Goal: Transaction & Acquisition: Purchase product/service

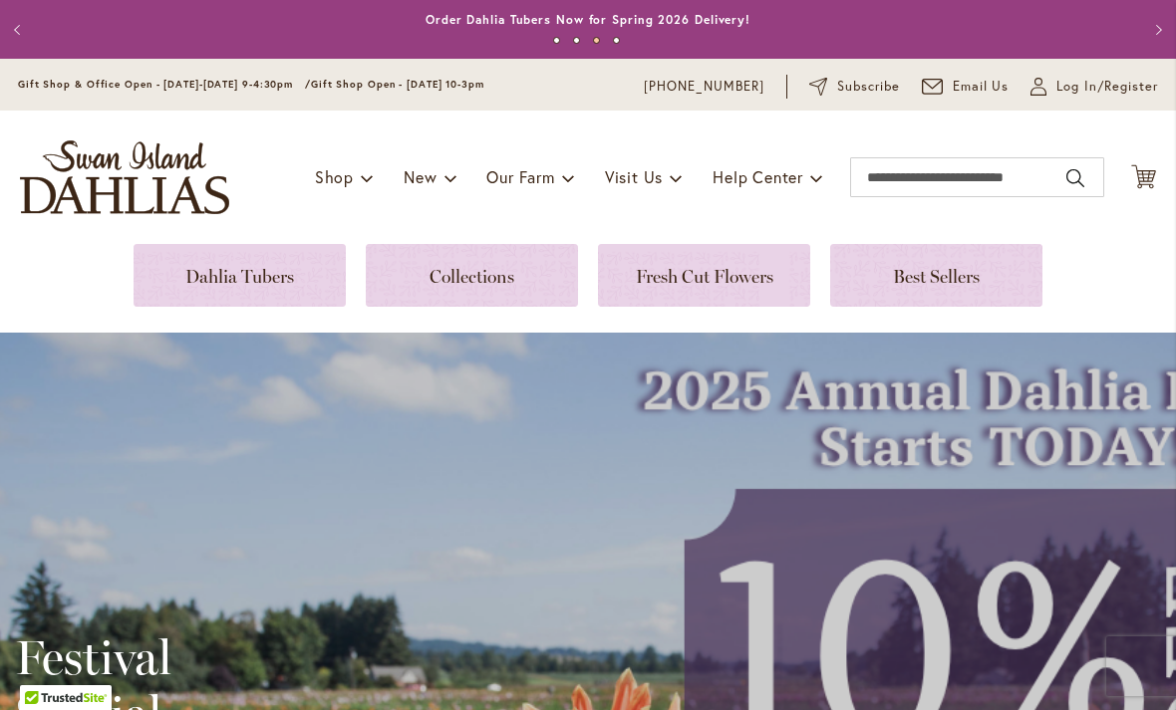
click at [225, 286] on link at bounding box center [240, 275] width 212 height 63
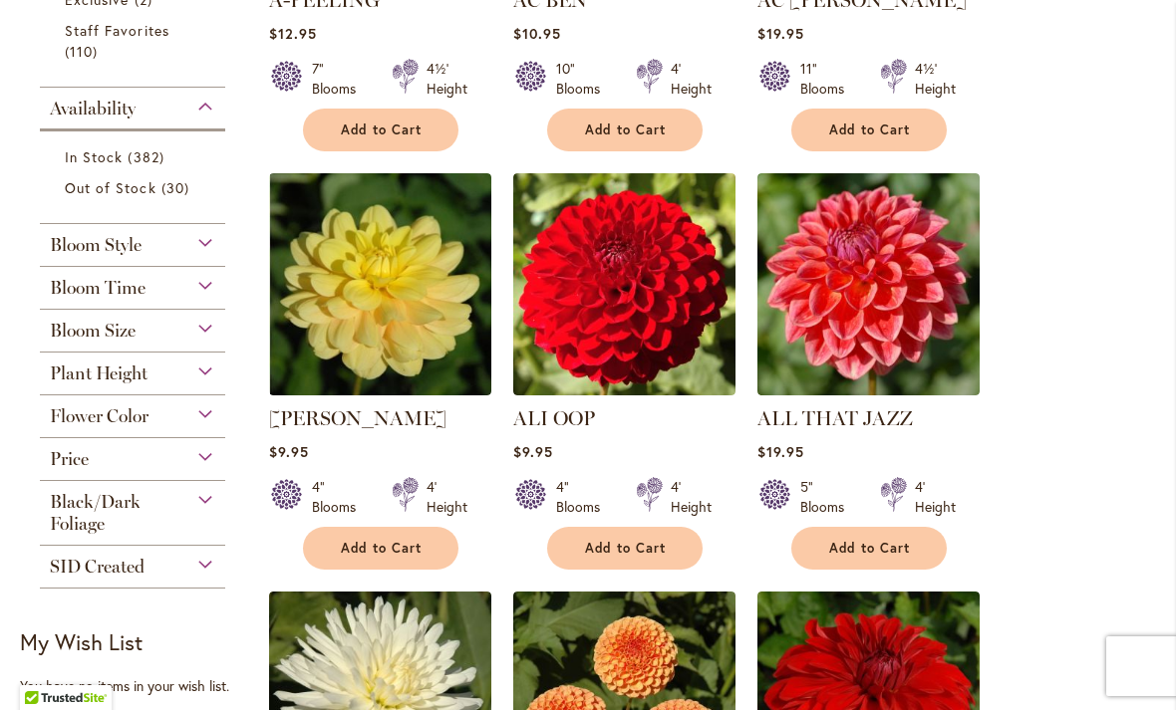
scroll to position [739, 0]
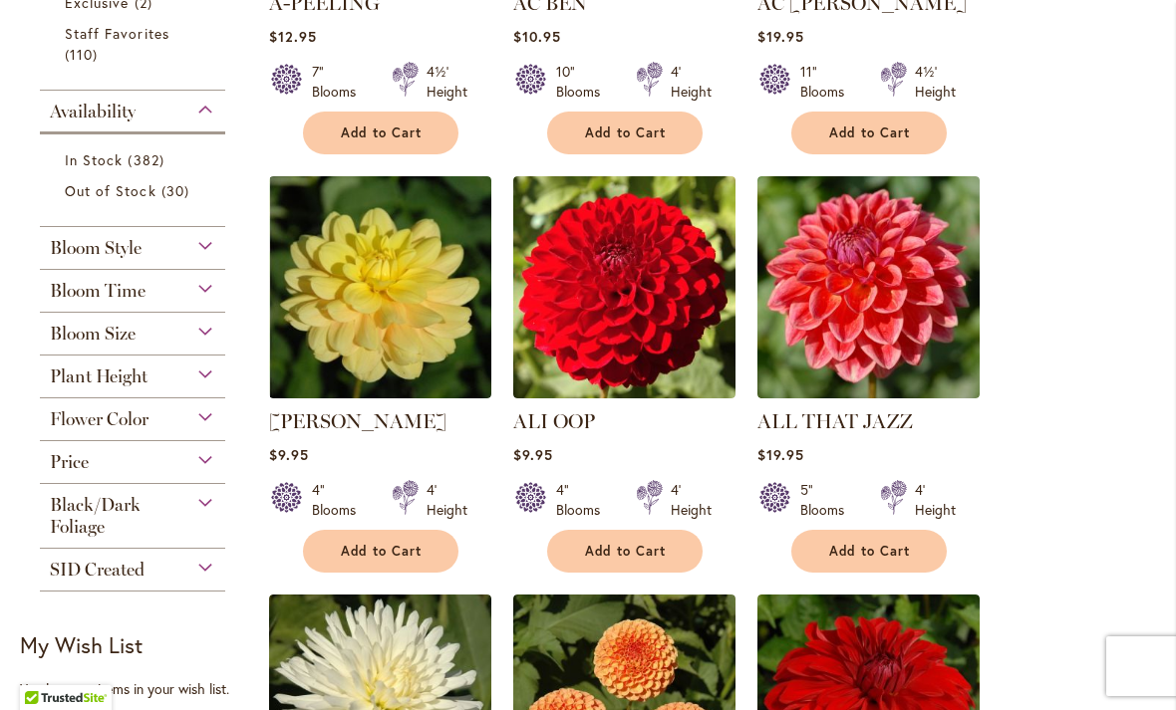
click at [93, 430] on span "Flower Color" at bounding box center [99, 419] width 99 height 22
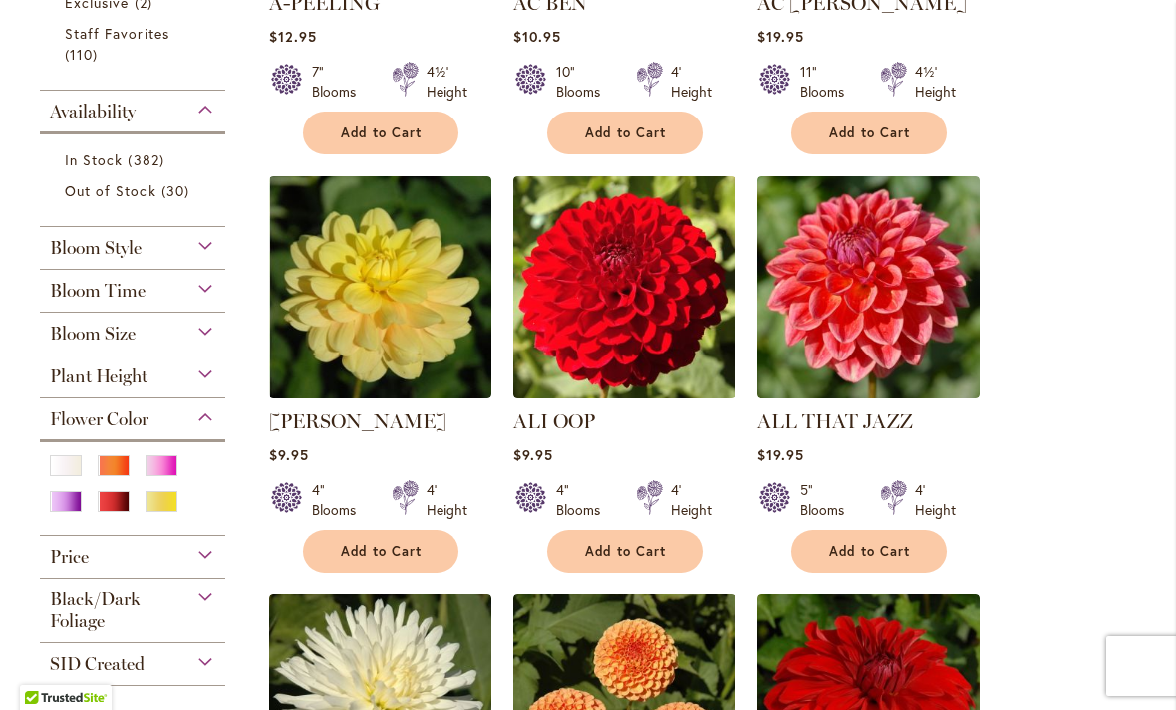
click at [158, 467] on div "Pink" at bounding box center [161, 465] width 32 height 21
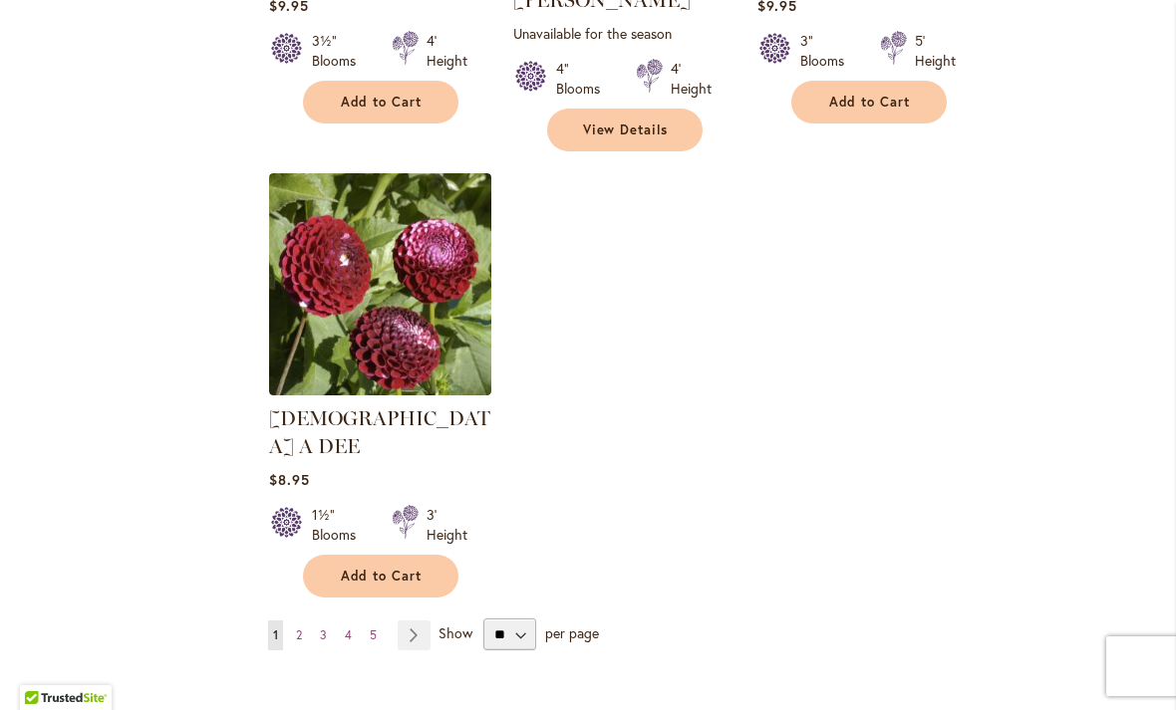
scroll to position [2438, 0]
click at [416, 622] on link "Page Next" at bounding box center [414, 637] width 33 height 30
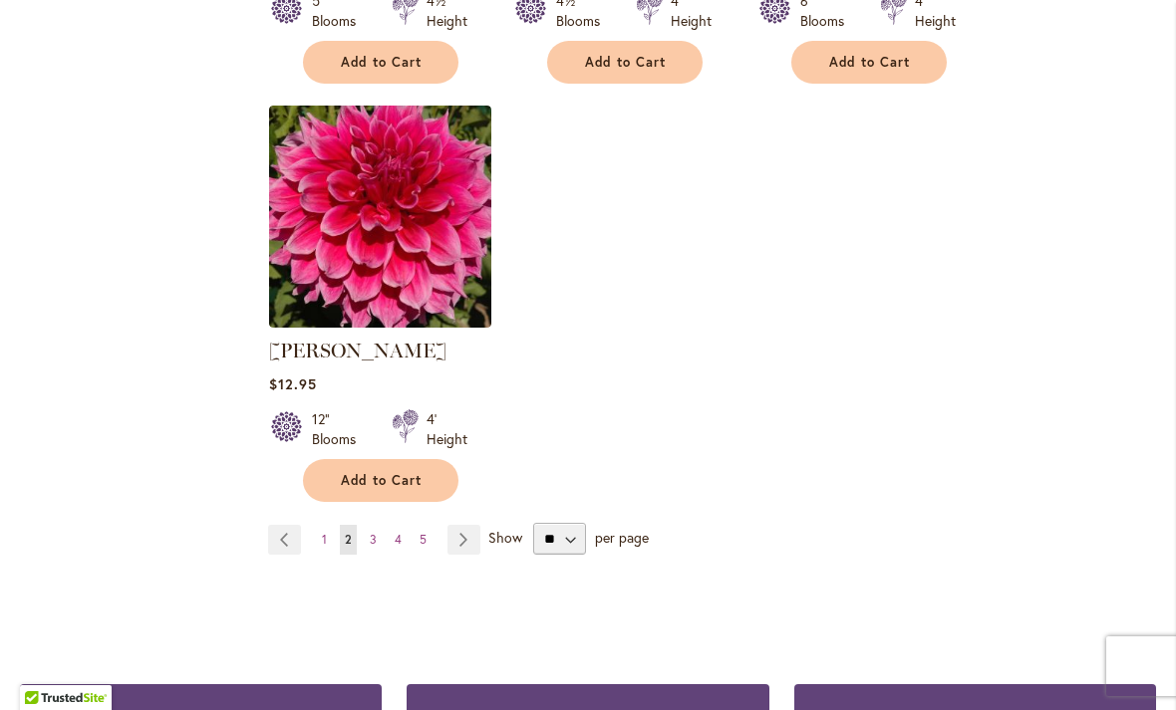
scroll to position [2508, 0]
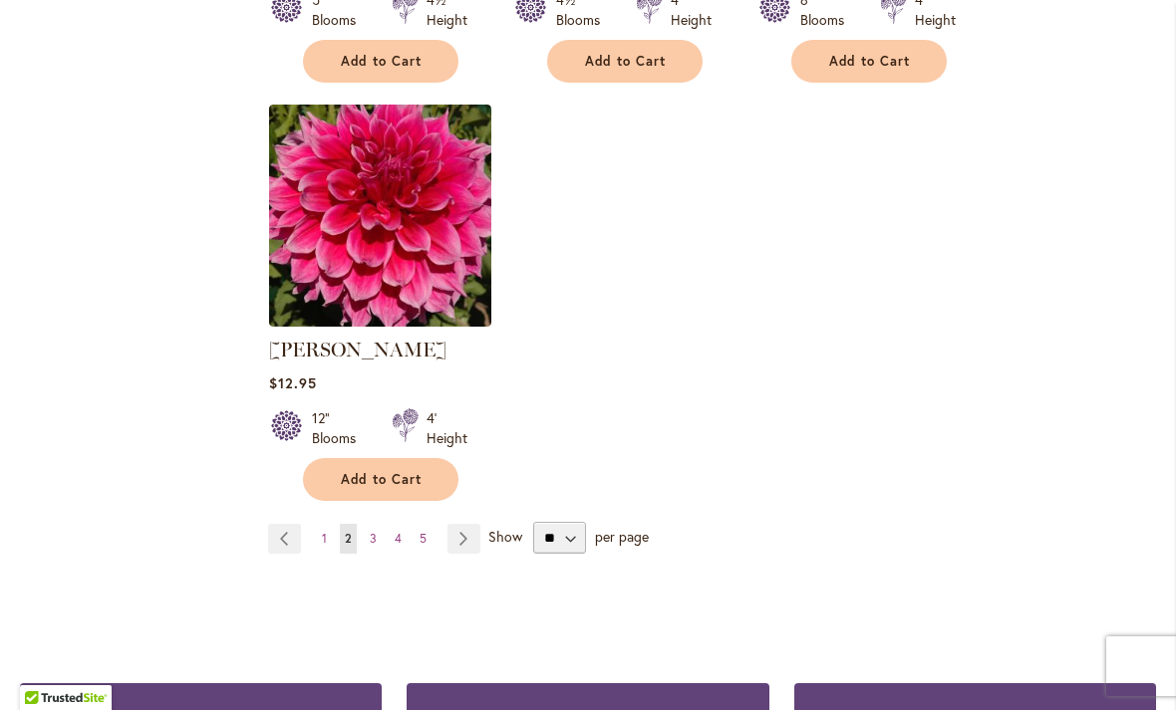
click at [366, 524] on link "Page 3" at bounding box center [373, 539] width 17 height 30
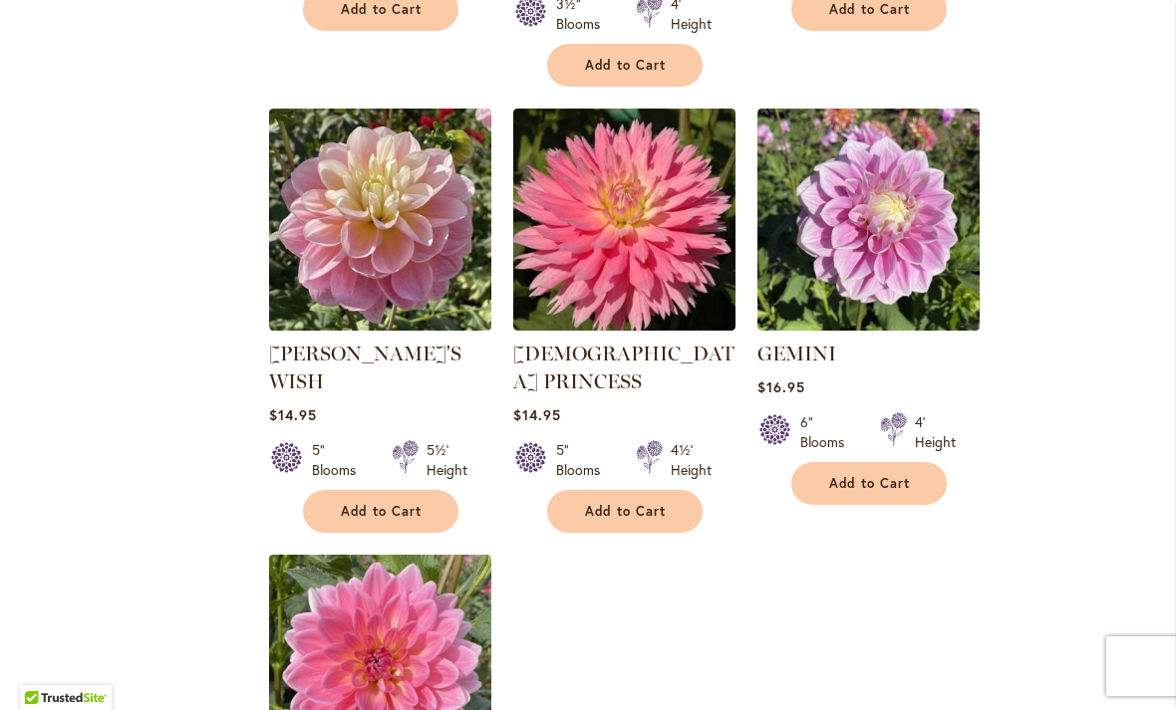
scroll to position [2085, 0]
click at [846, 186] on img at bounding box center [868, 220] width 222 height 222
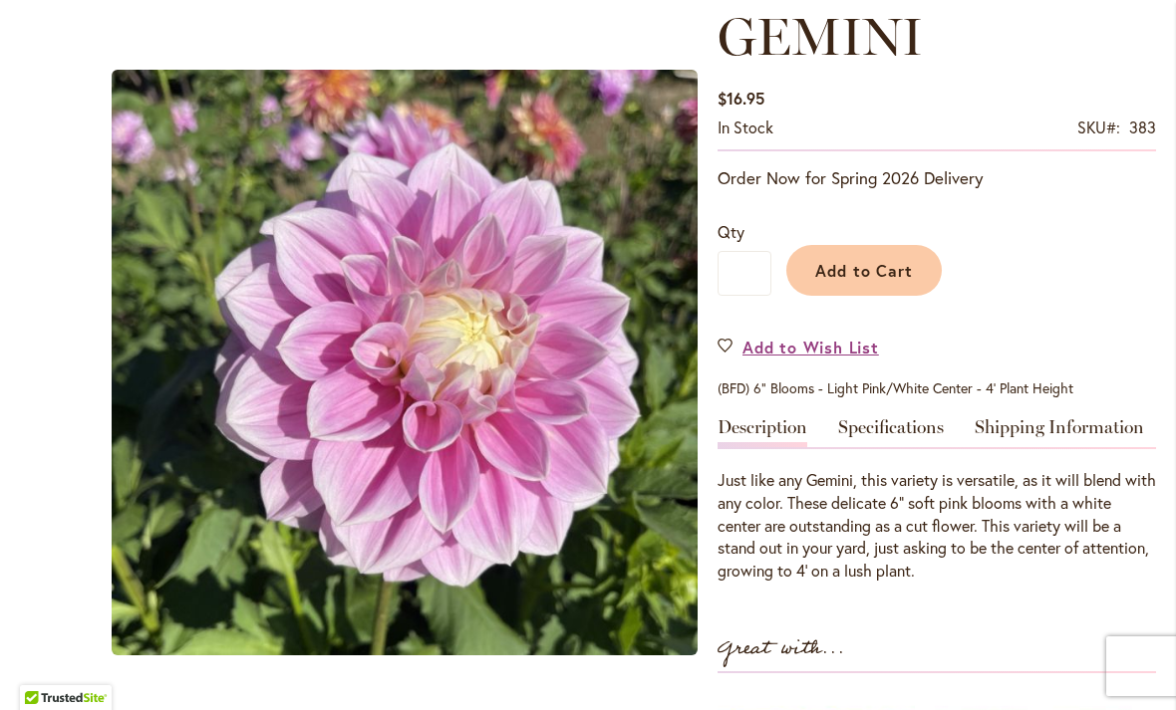
scroll to position [284, 0]
click at [849, 263] on span "Add to Cart" at bounding box center [864, 271] width 99 height 21
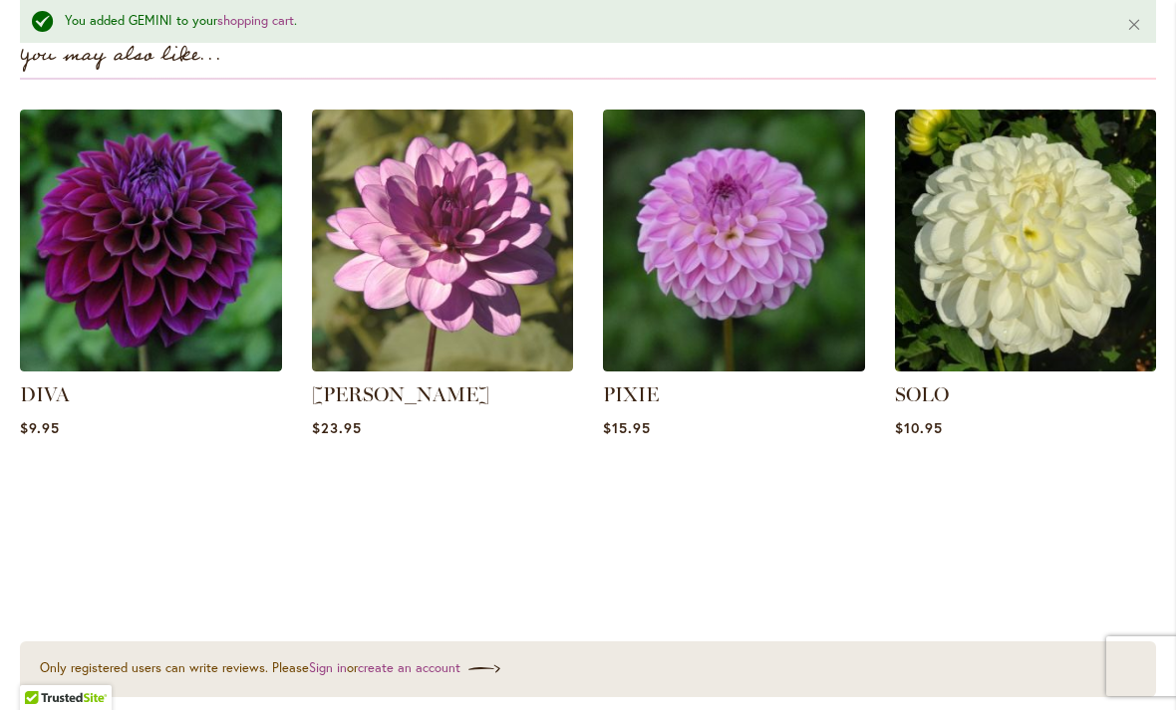
scroll to position [1498, 0]
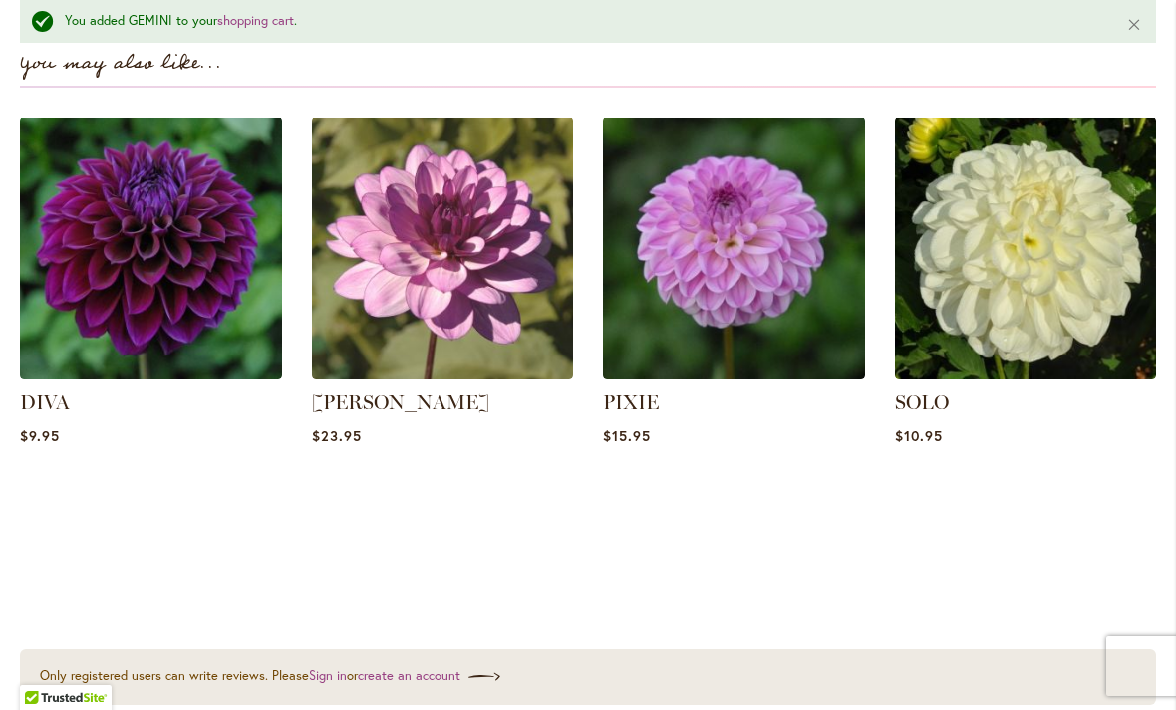
click at [726, 251] on img at bounding box center [734, 249] width 262 height 262
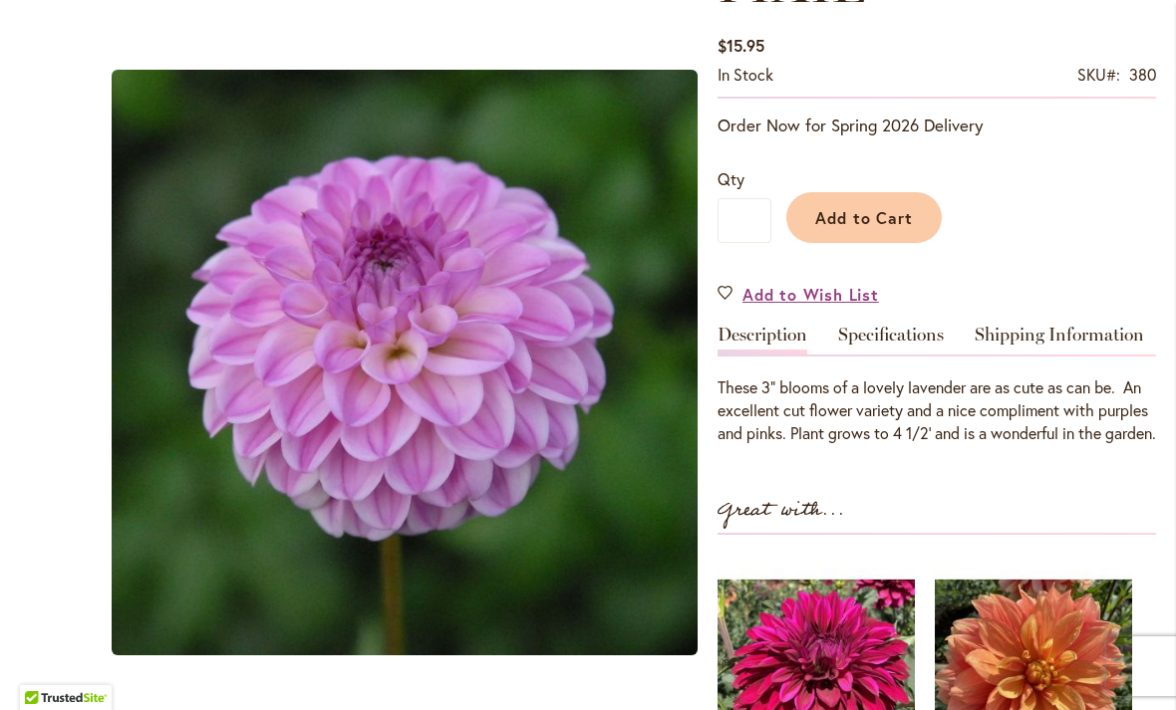
scroll to position [299, 0]
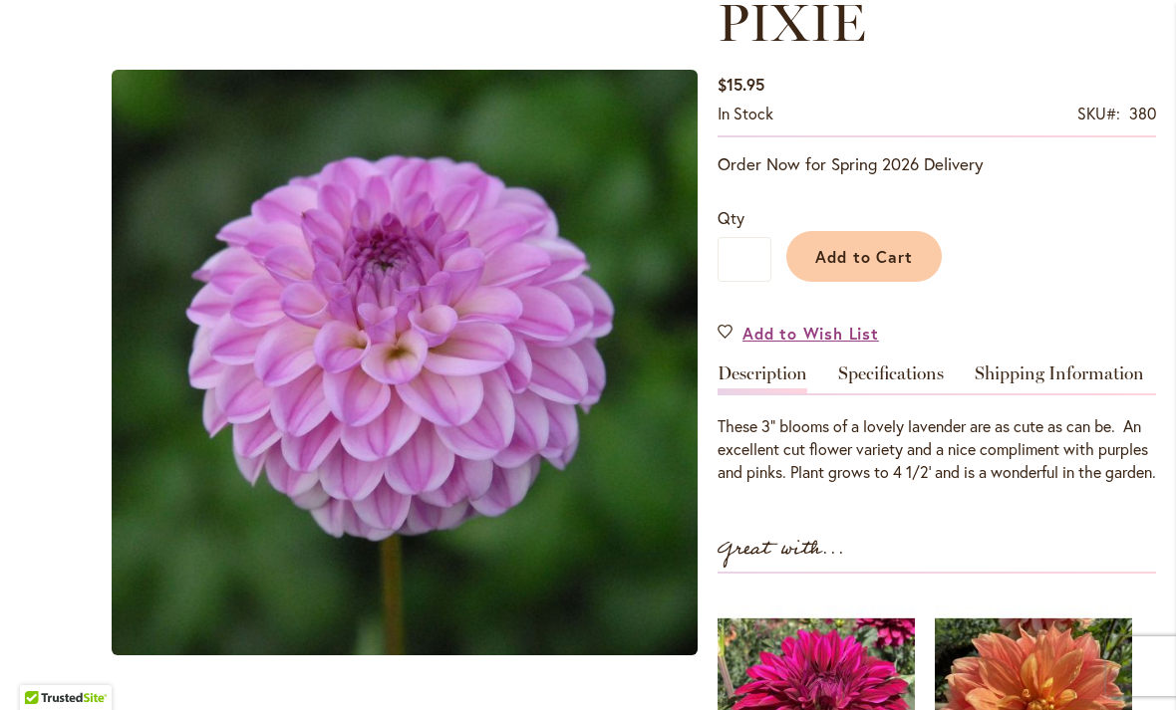
click at [862, 256] on span "Add to Cart" at bounding box center [864, 256] width 99 height 21
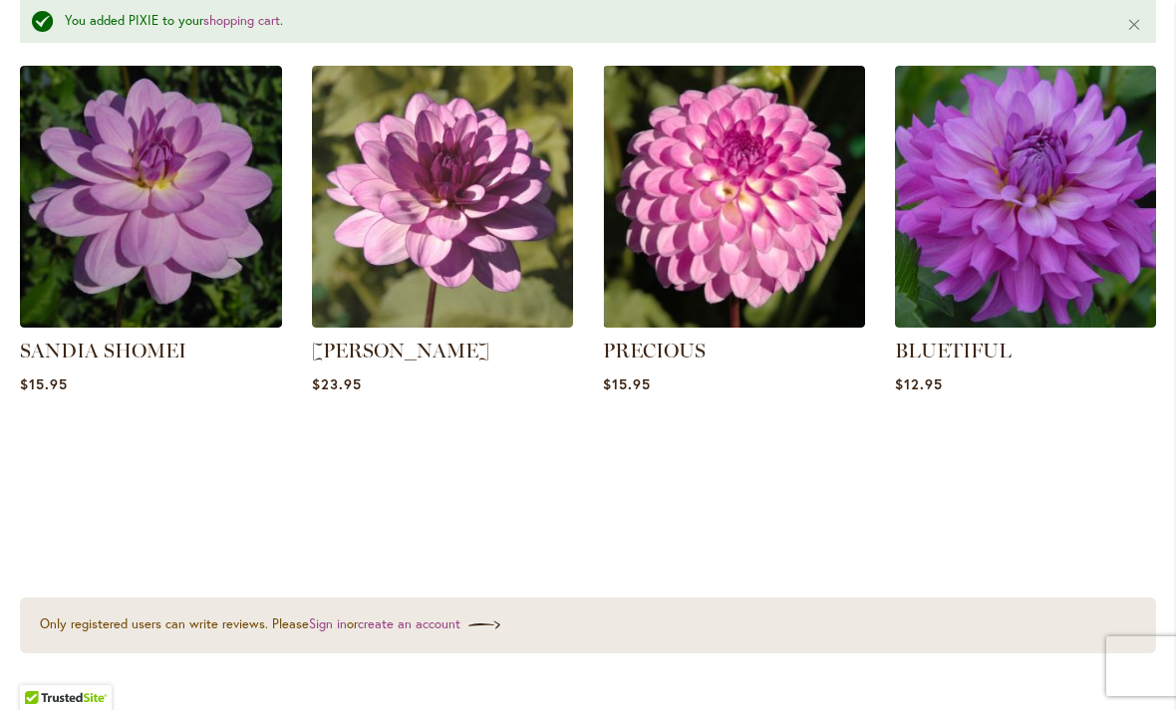
scroll to position [1308, 0]
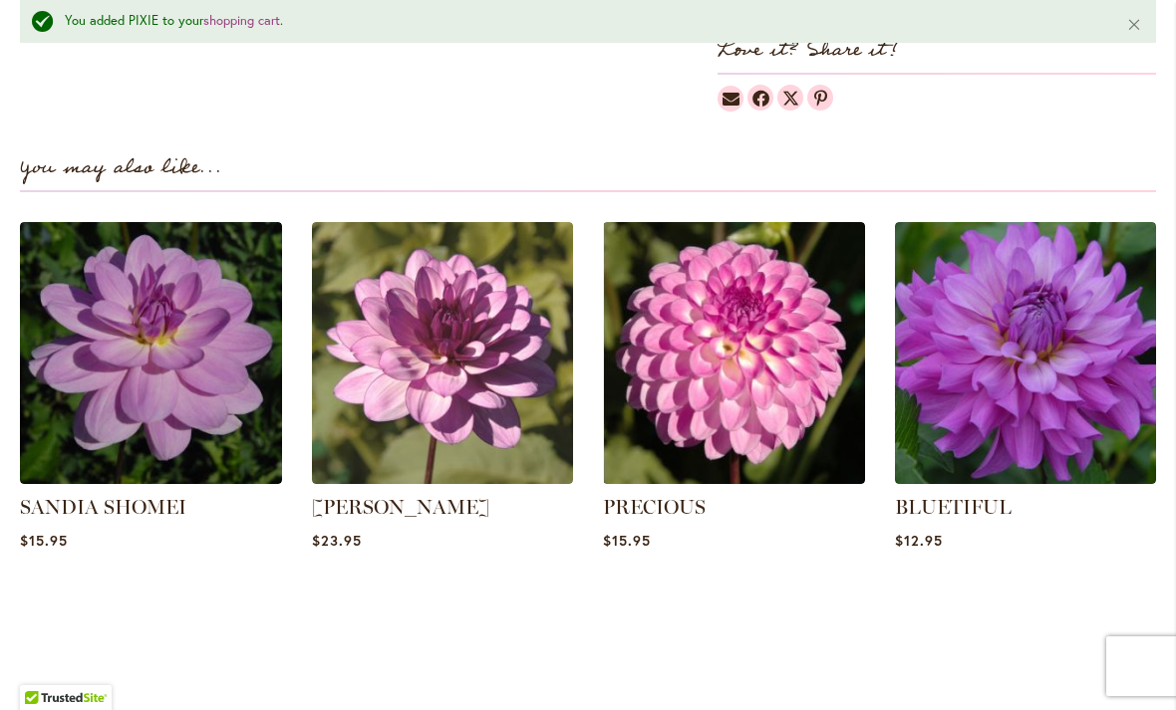
click at [402, 390] on img at bounding box center [443, 353] width 262 height 262
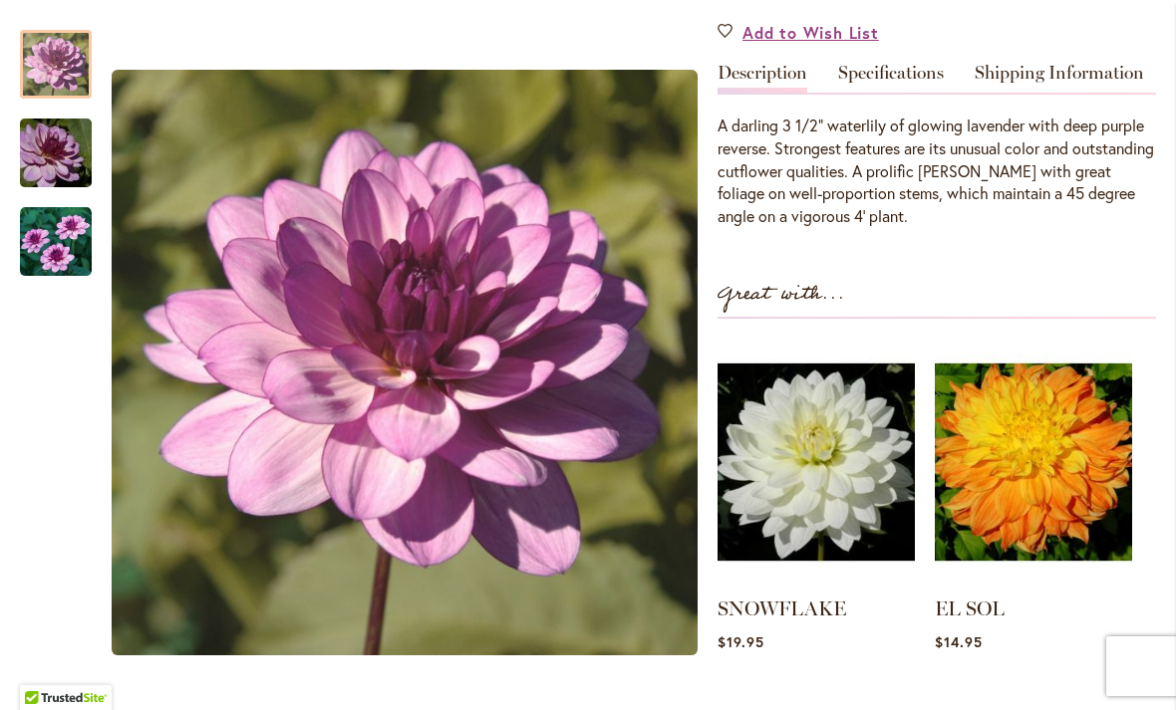
scroll to position [601, 0]
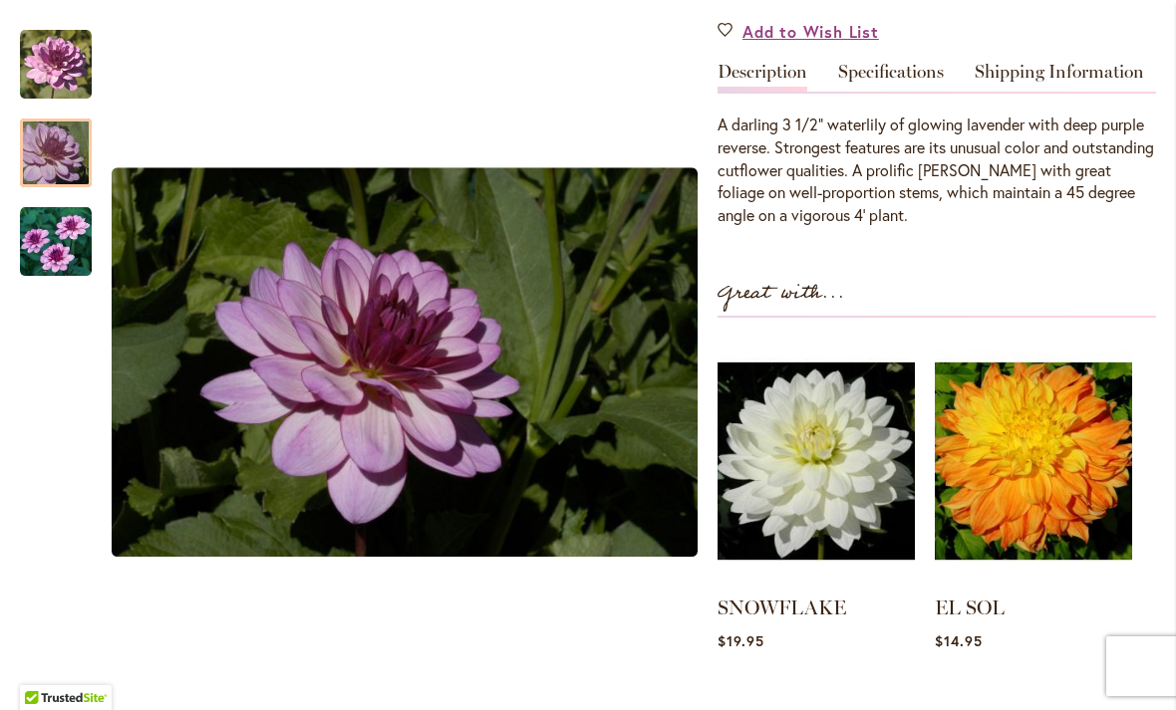
click at [65, 148] on img "LAUREN MICHELE" at bounding box center [55, 154] width 143 height 96
click at [61, 248] on img "LAUREN MICHELE" at bounding box center [56, 242] width 72 height 72
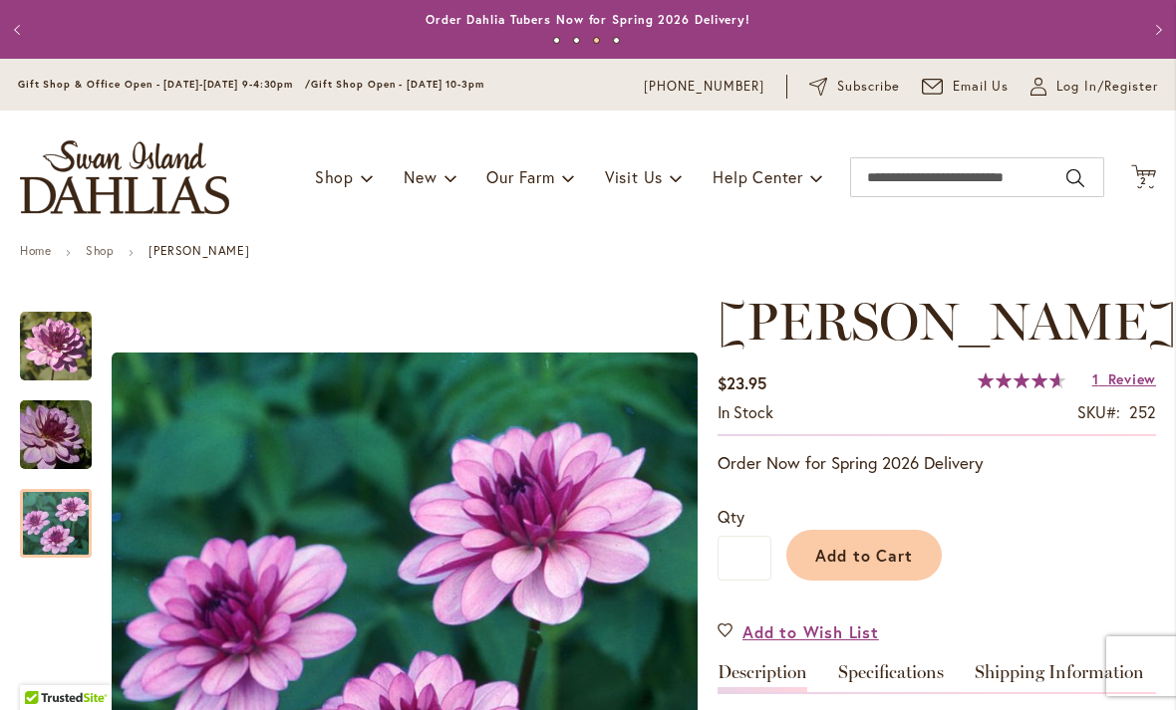
scroll to position [0, 0]
click at [150, 172] on img "store logo" at bounding box center [124, 177] width 209 height 74
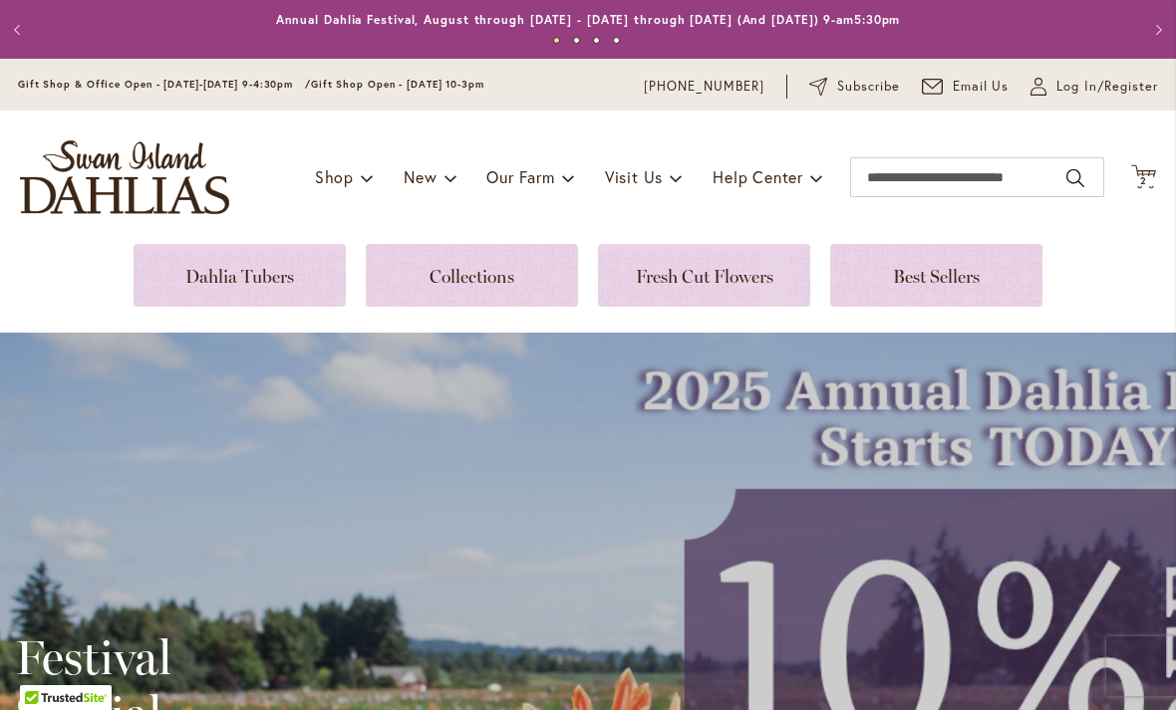
click at [459, 278] on link at bounding box center [472, 275] width 212 height 63
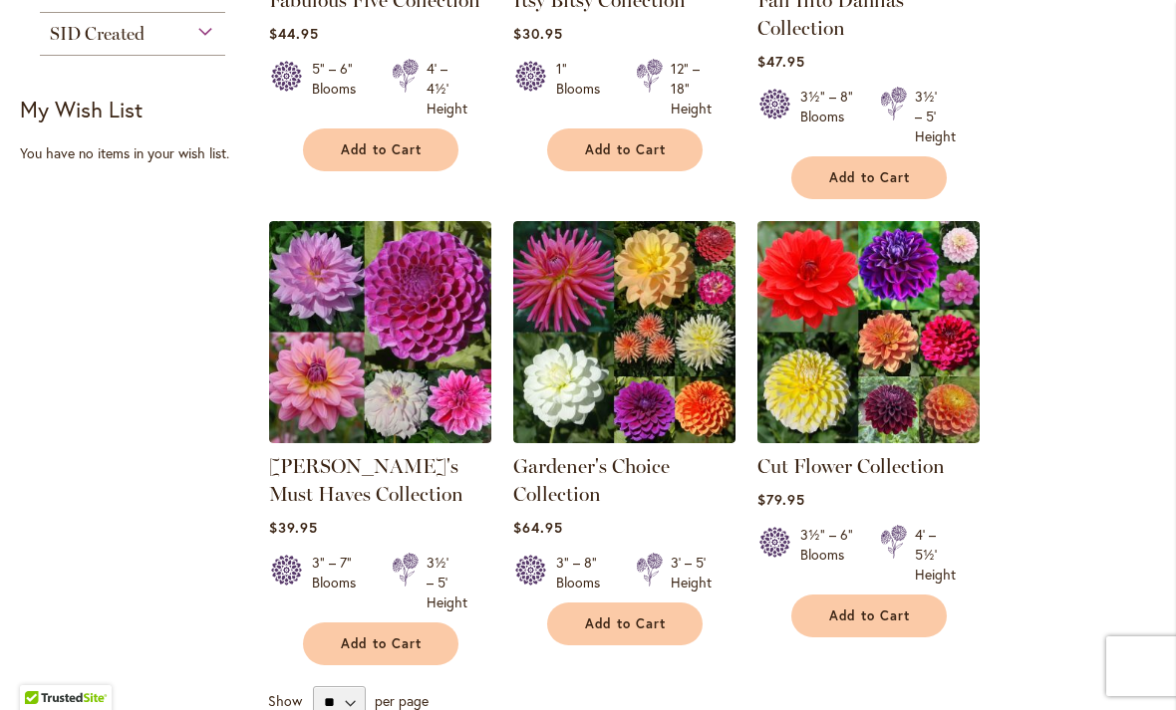
scroll to position [632, 0]
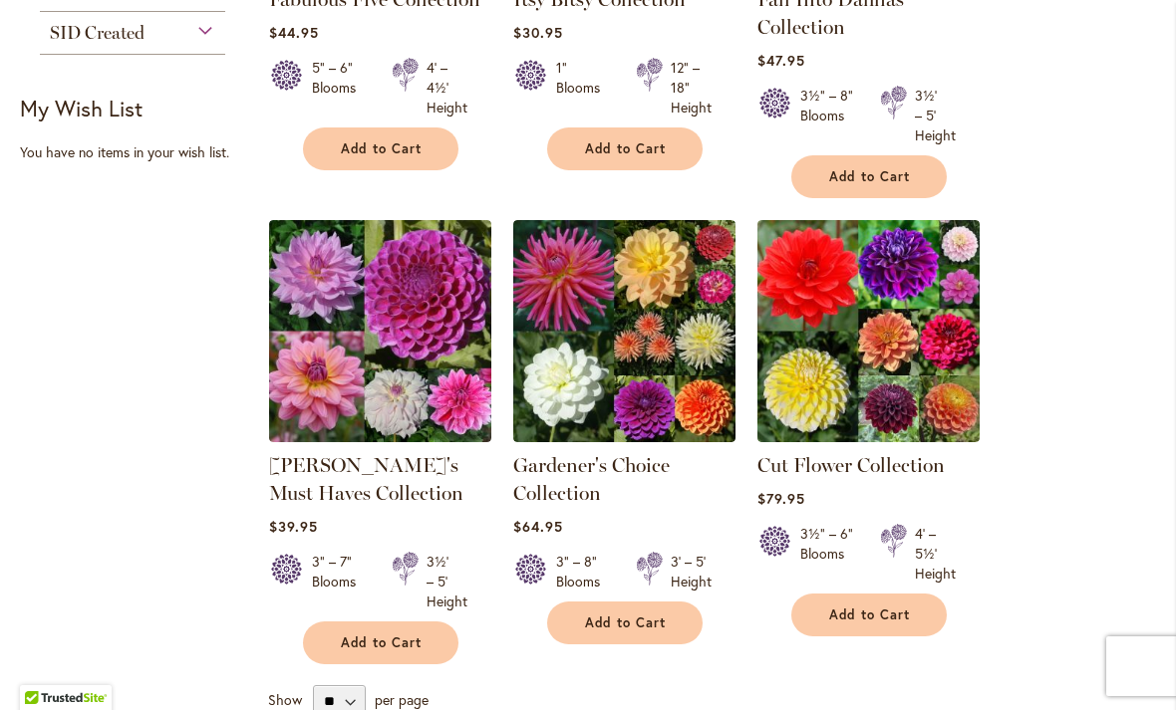
click at [424, 475] on link "[PERSON_NAME]'s Must Haves Collection" at bounding box center [366, 479] width 194 height 52
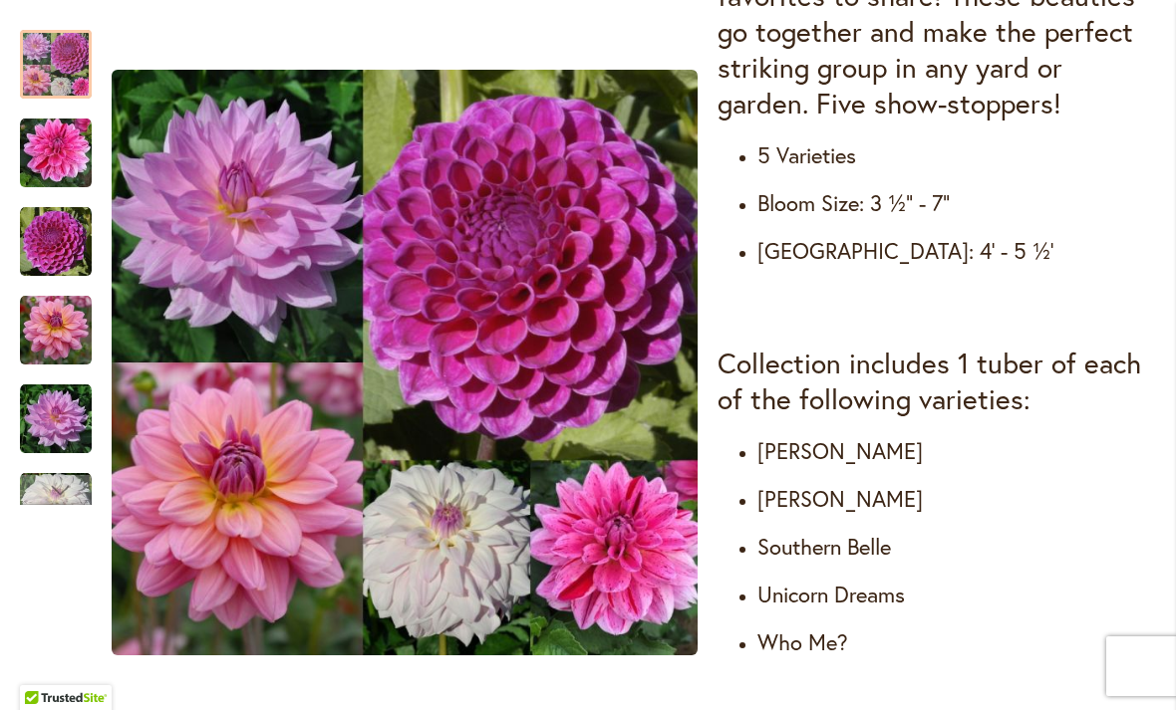
scroll to position [974, 0]
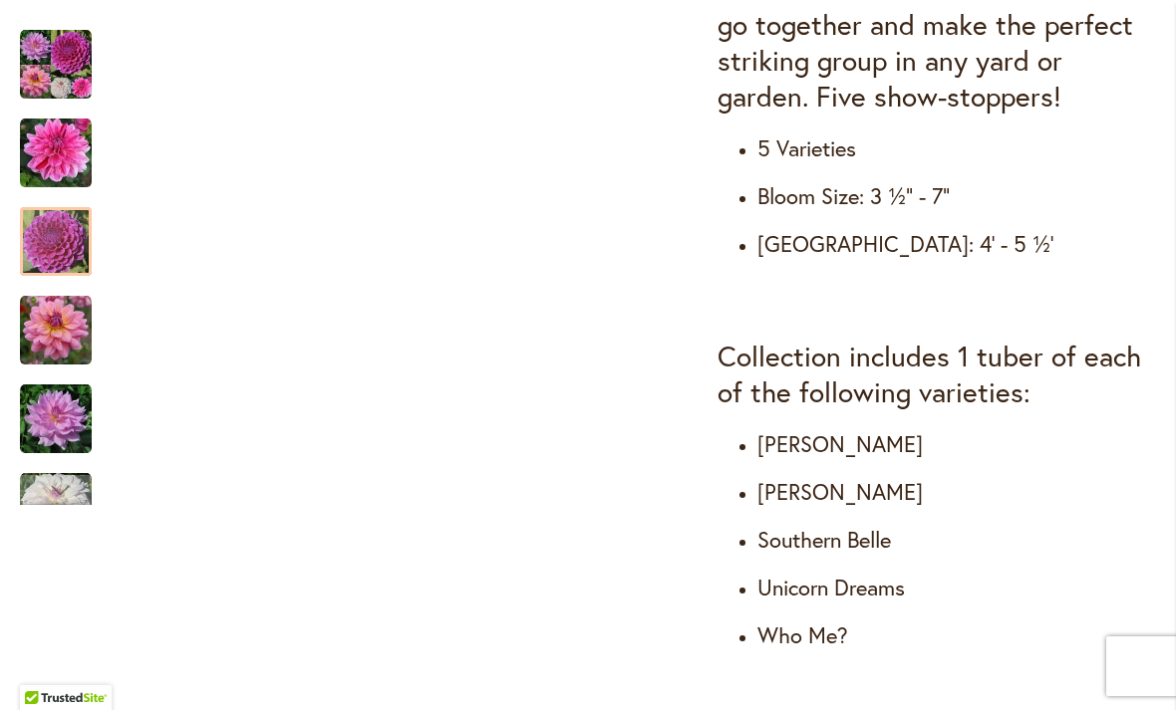
click at [36, 245] on img "NIJINSKI" at bounding box center [56, 242] width 72 height 72
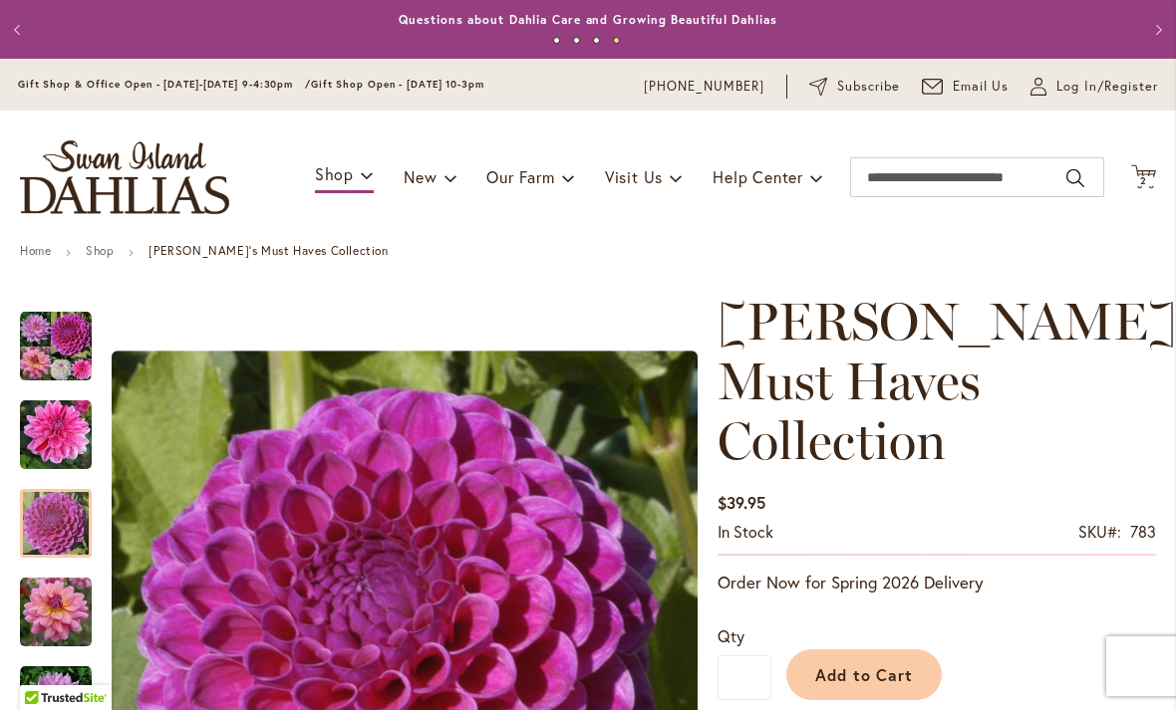
scroll to position [0, 0]
click at [135, 171] on img "store logo" at bounding box center [124, 177] width 209 height 74
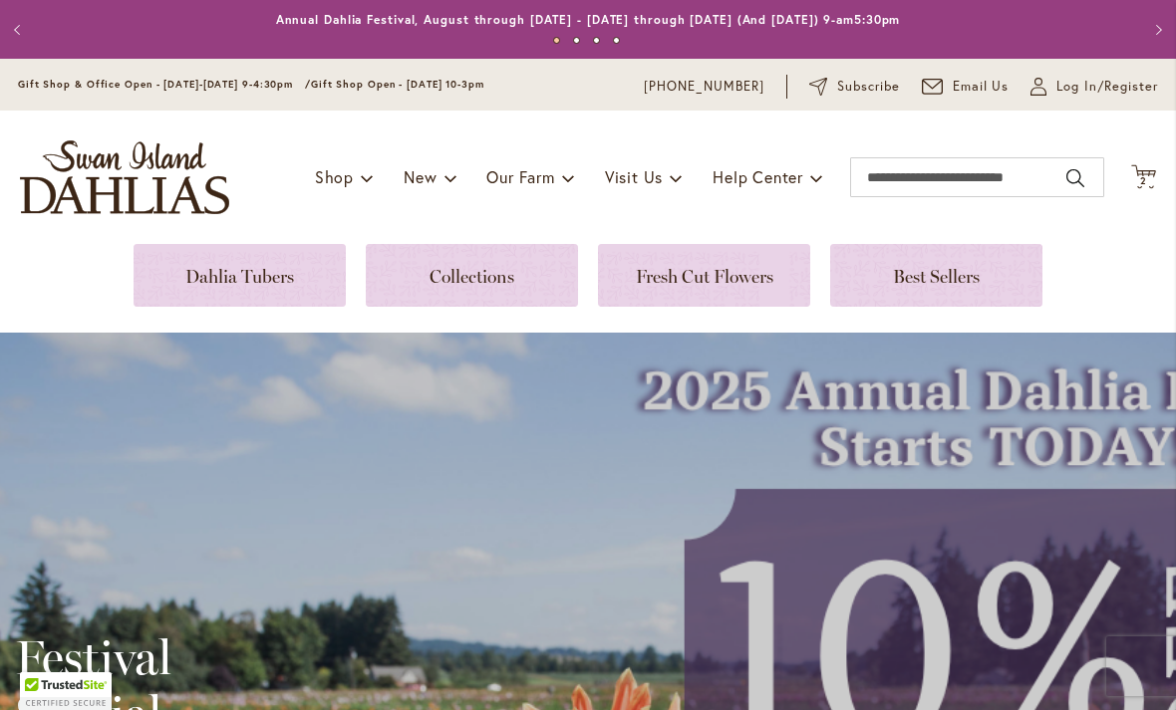
click at [245, 275] on link at bounding box center [240, 275] width 212 height 63
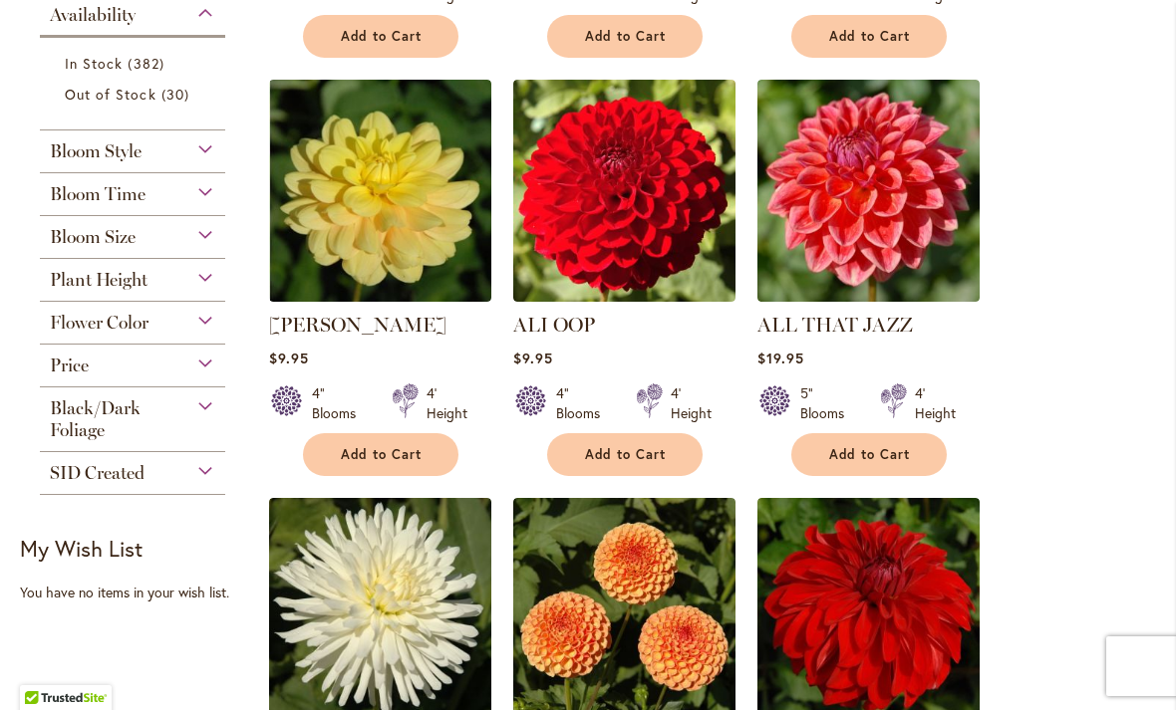
scroll to position [837, 0]
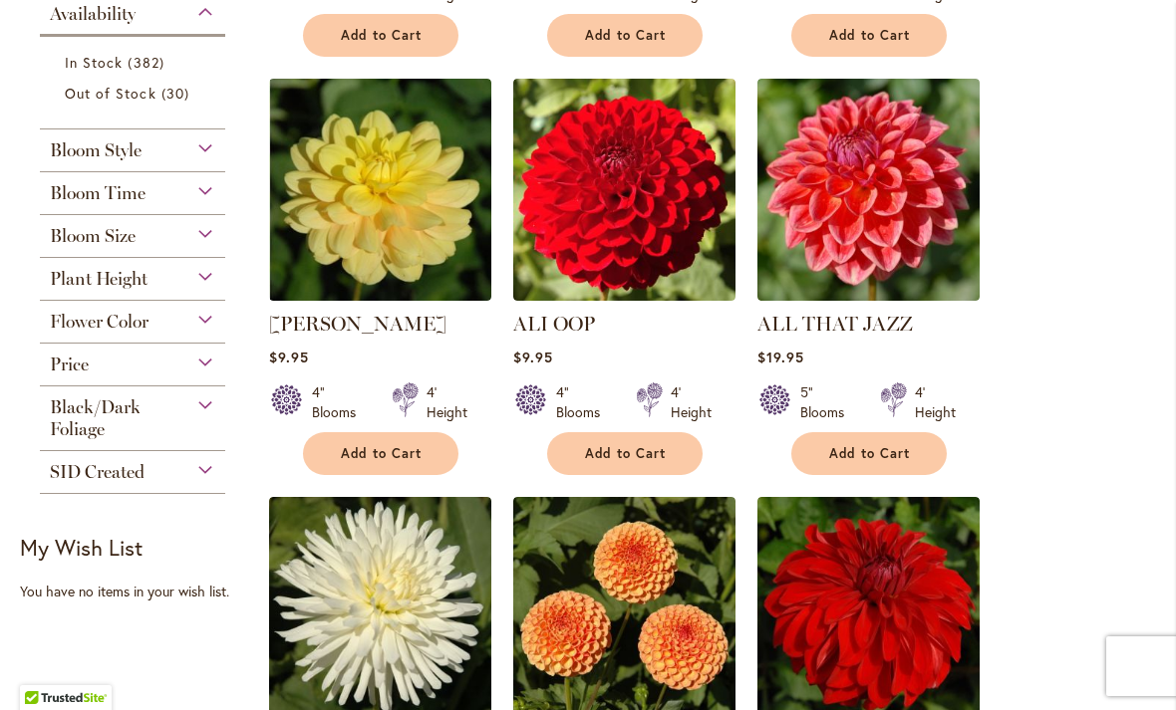
click at [96, 333] on span "Flower Color" at bounding box center [99, 322] width 99 height 22
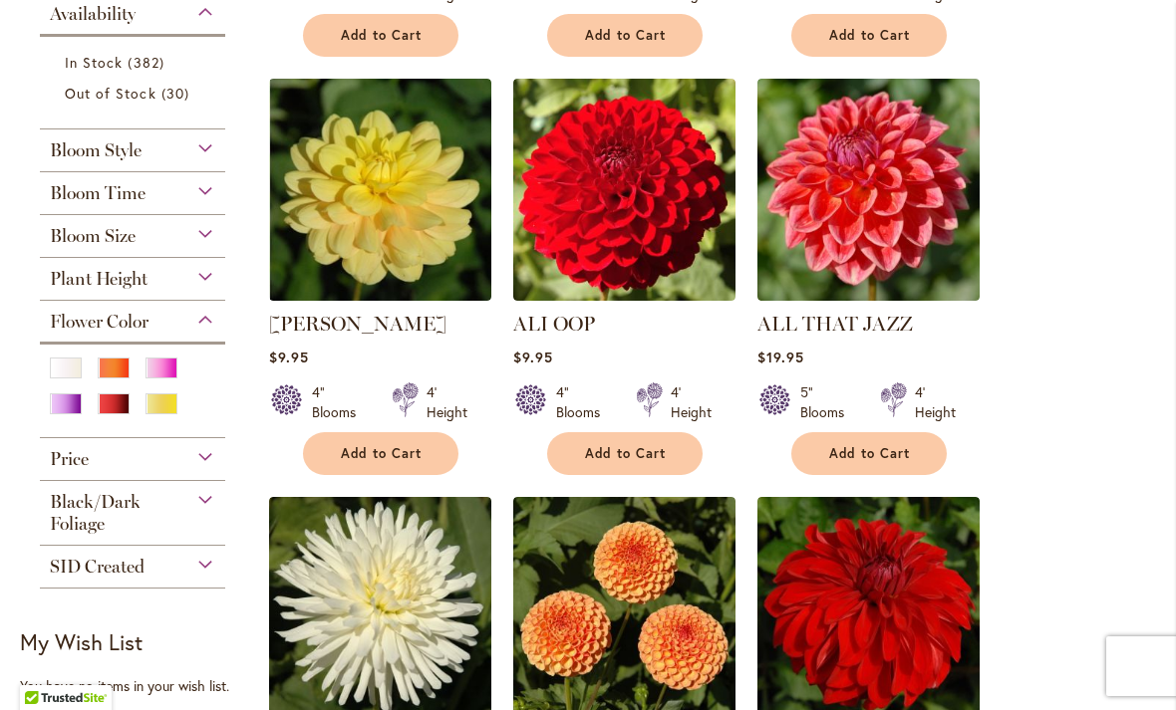
click at [62, 414] on div "Purple" at bounding box center [66, 404] width 32 height 21
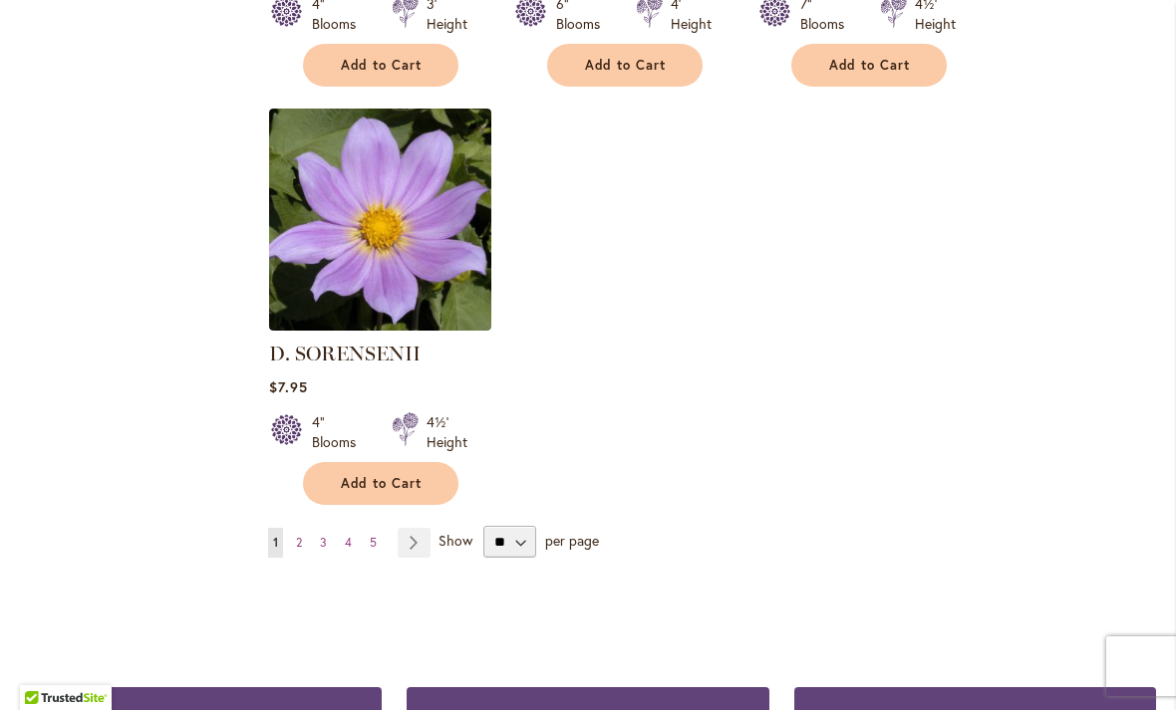
scroll to position [2454, 0]
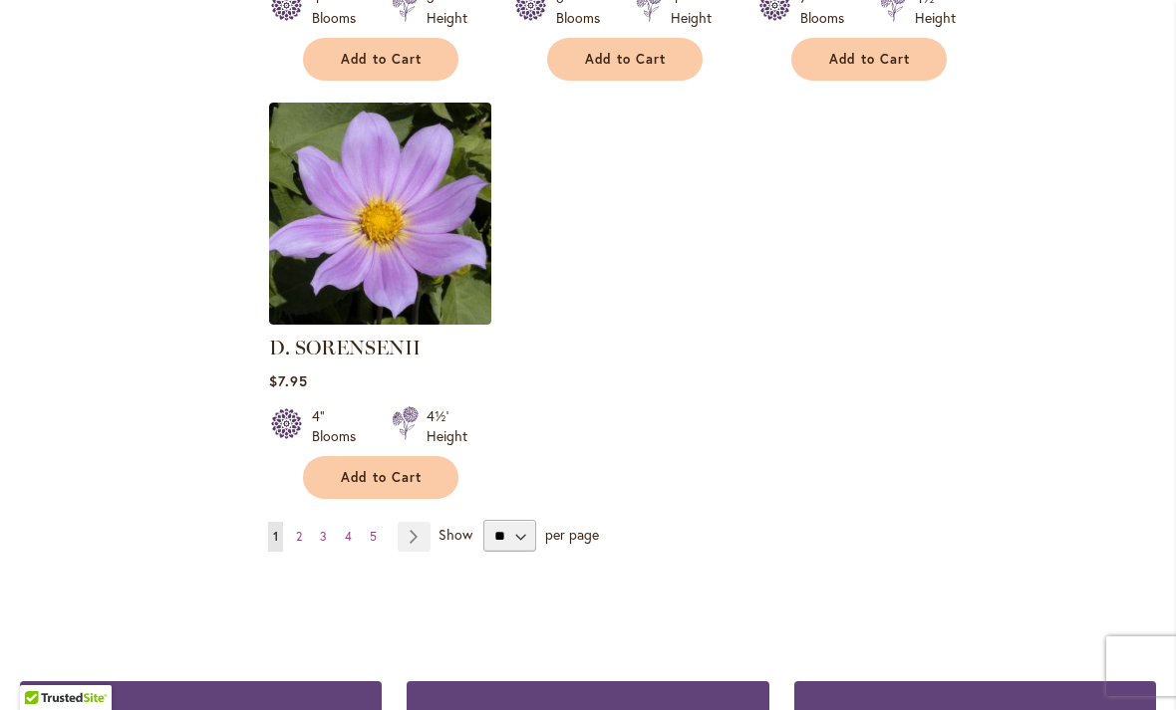
click at [416, 543] on link "Page Next" at bounding box center [414, 537] width 33 height 30
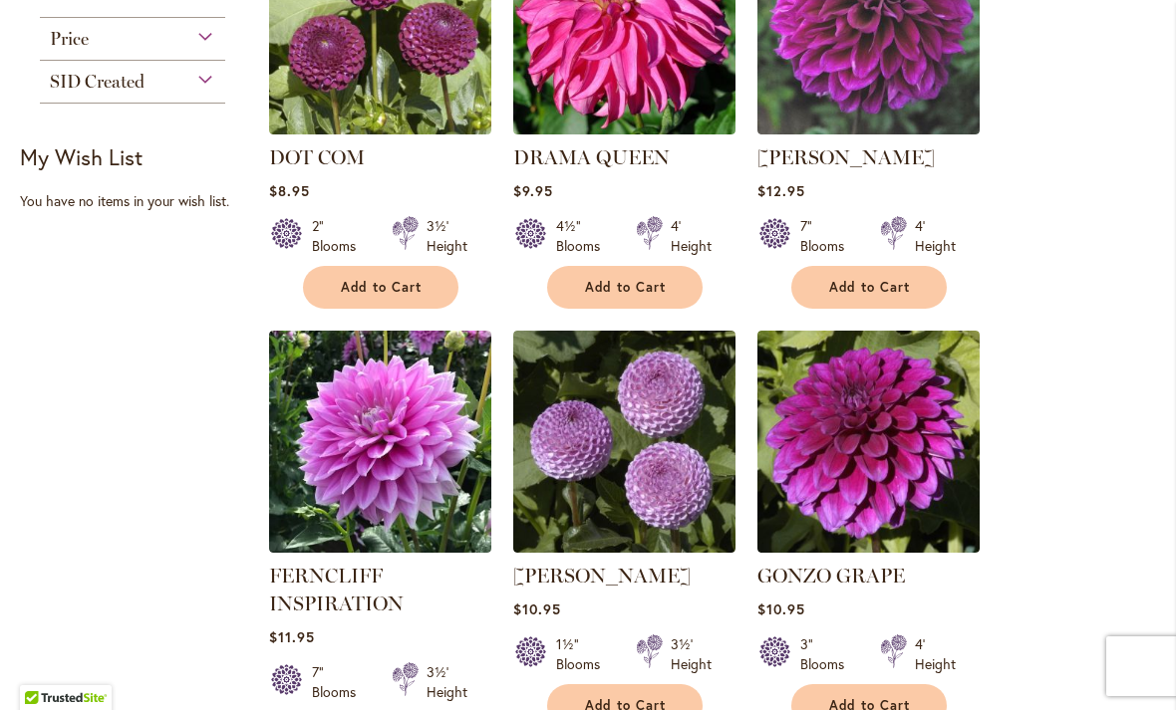
scroll to position [960, 0]
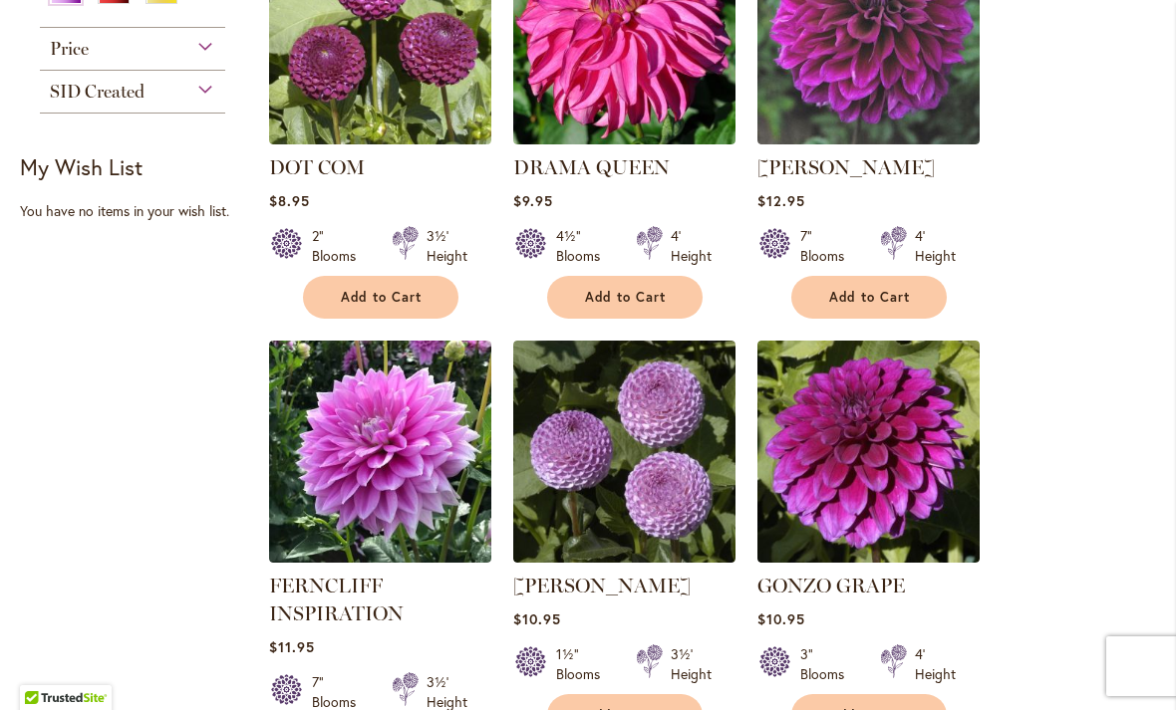
click at [856, 471] on img at bounding box center [868, 452] width 222 height 222
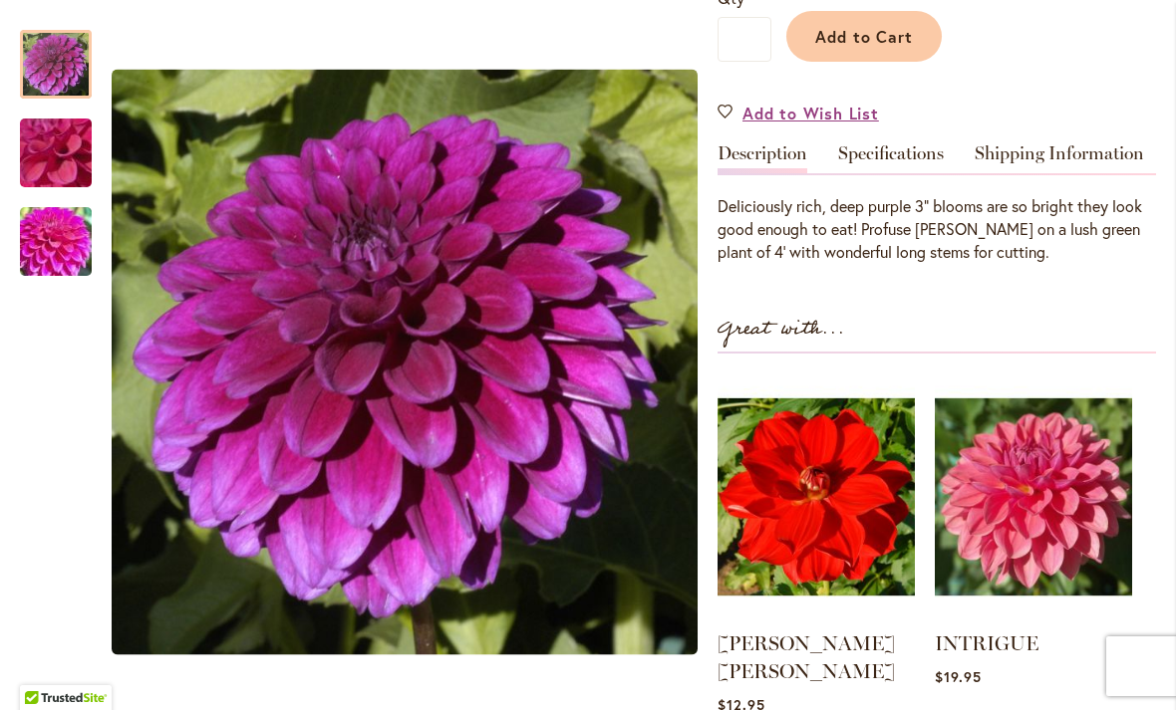
scroll to position [518, 0]
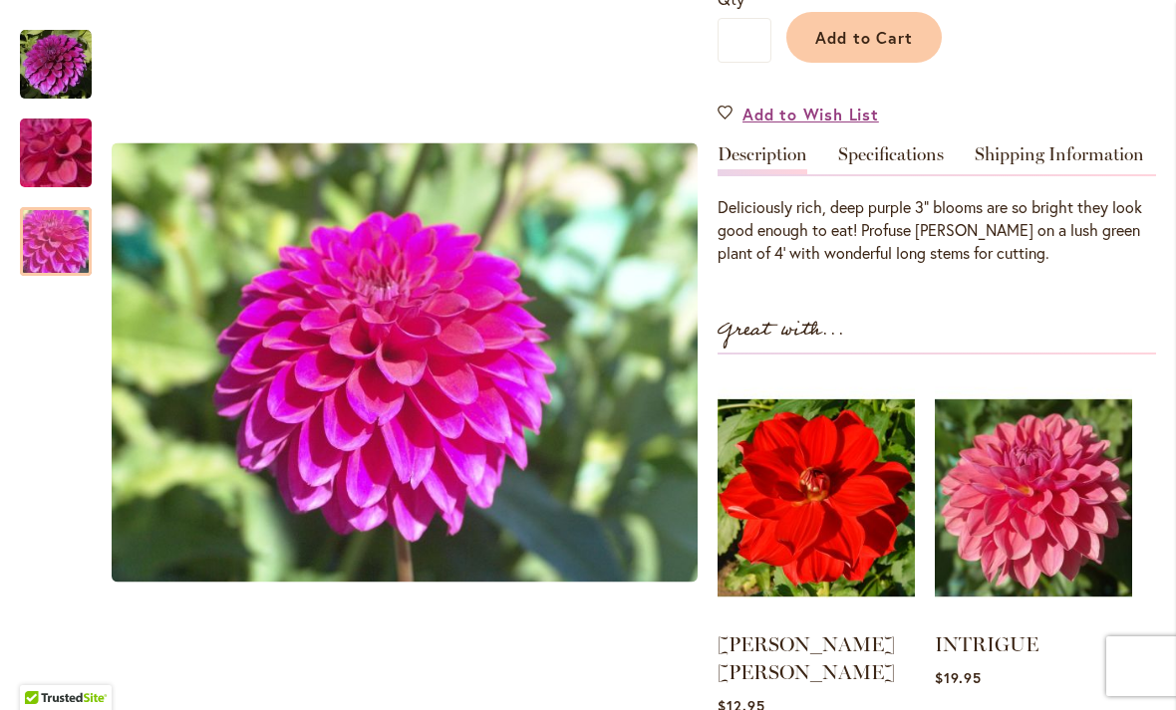
click at [47, 257] on img "GONZO GRAPE" at bounding box center [55, 242] width 143 height 108
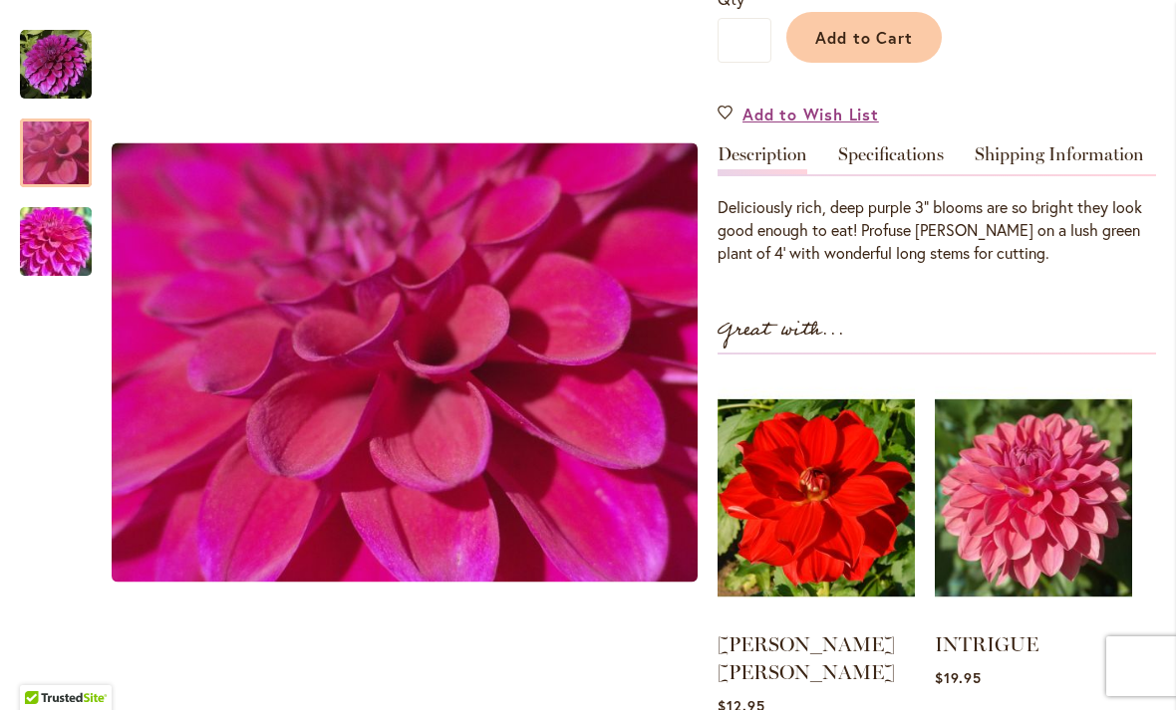
click at [76, 167] on div at bounding box center [56, 153] width 72 height 69
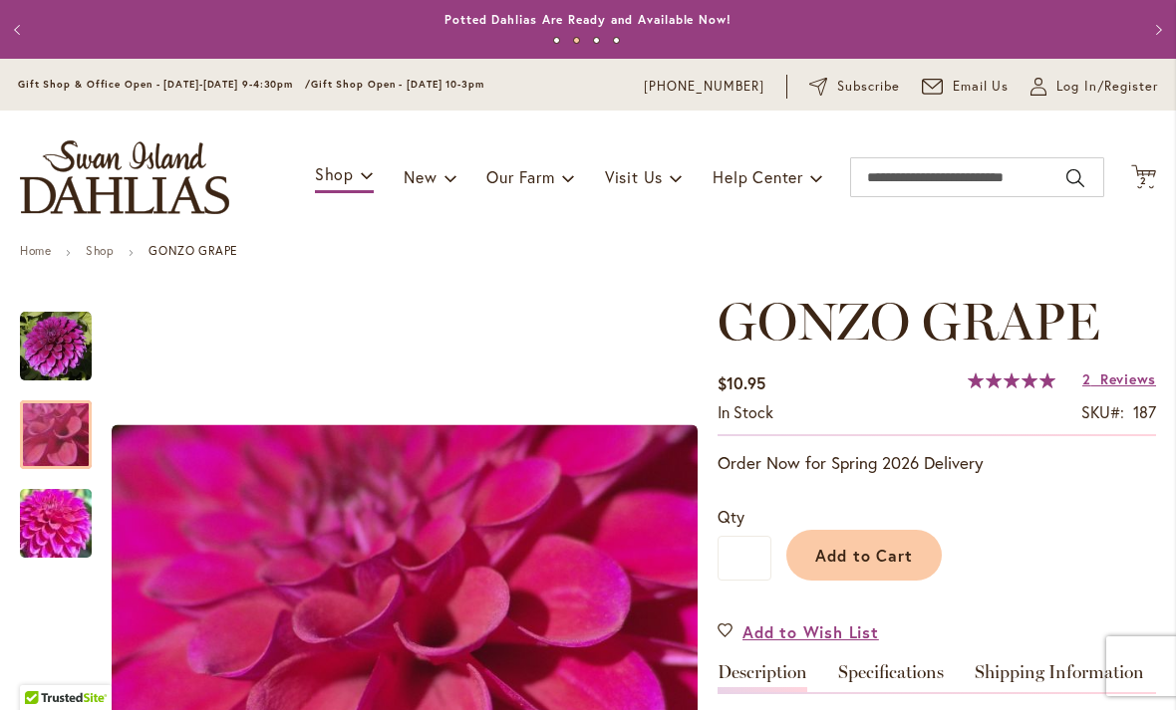
scroll to position [0, 0]
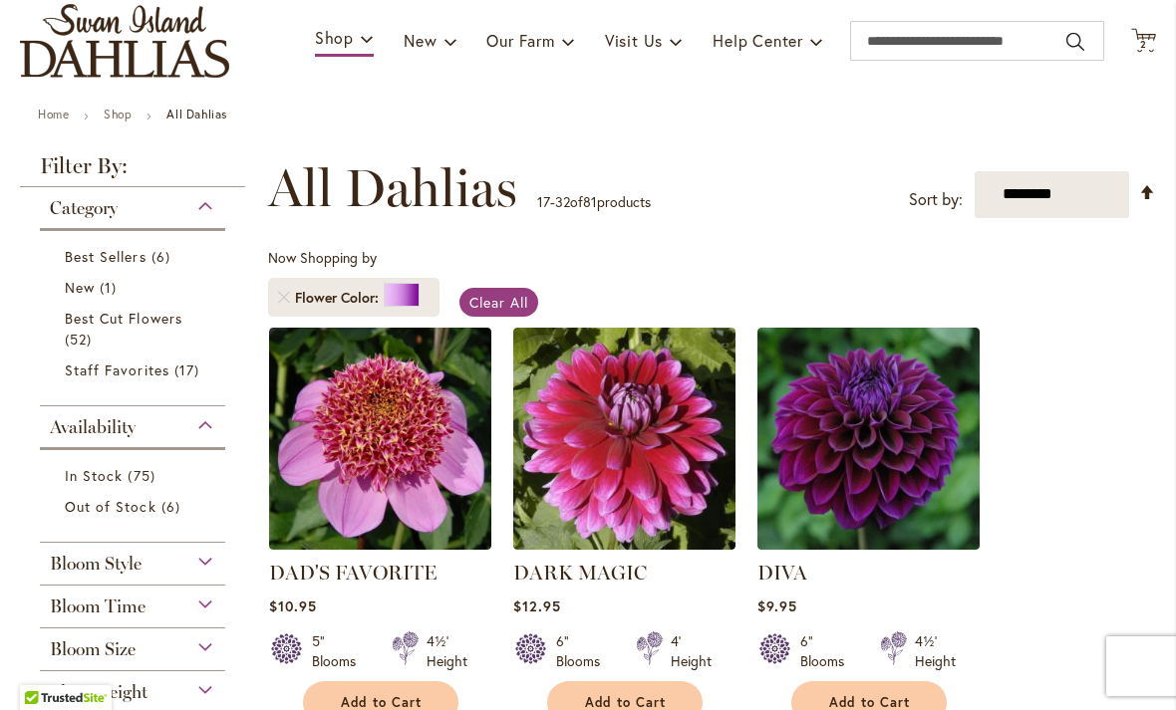
scroll to position [262, 0]
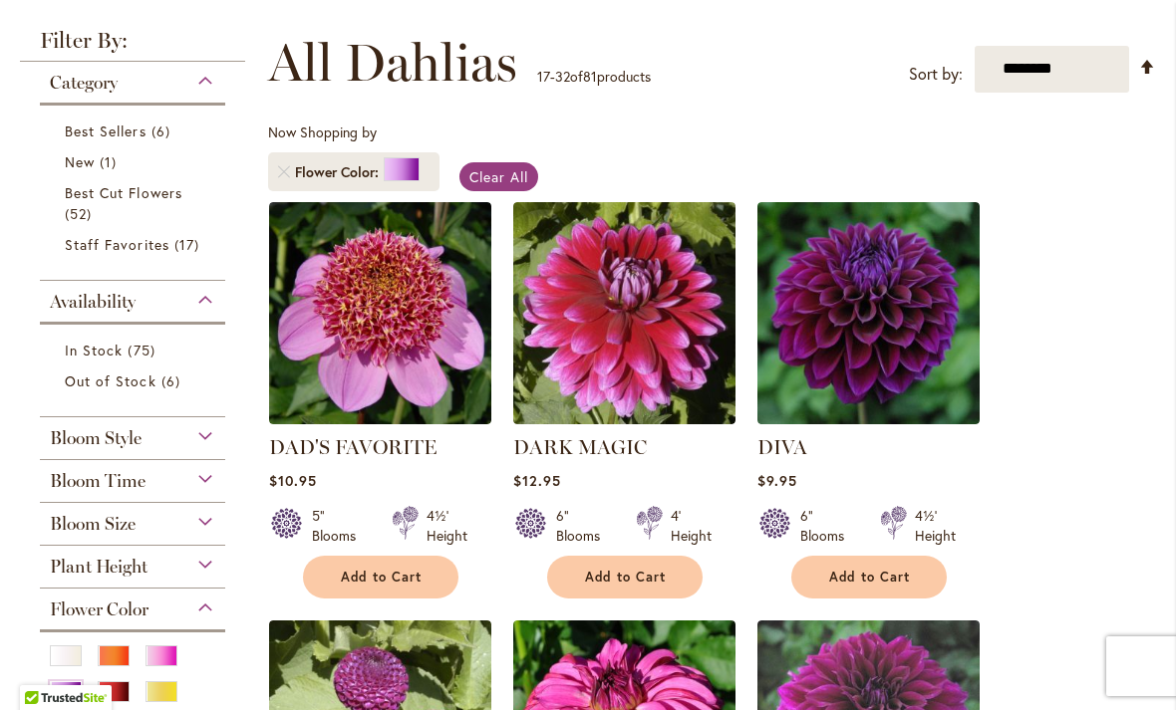
click at [866, 301] on img at bounding box center [868, 313] width 222 height 222
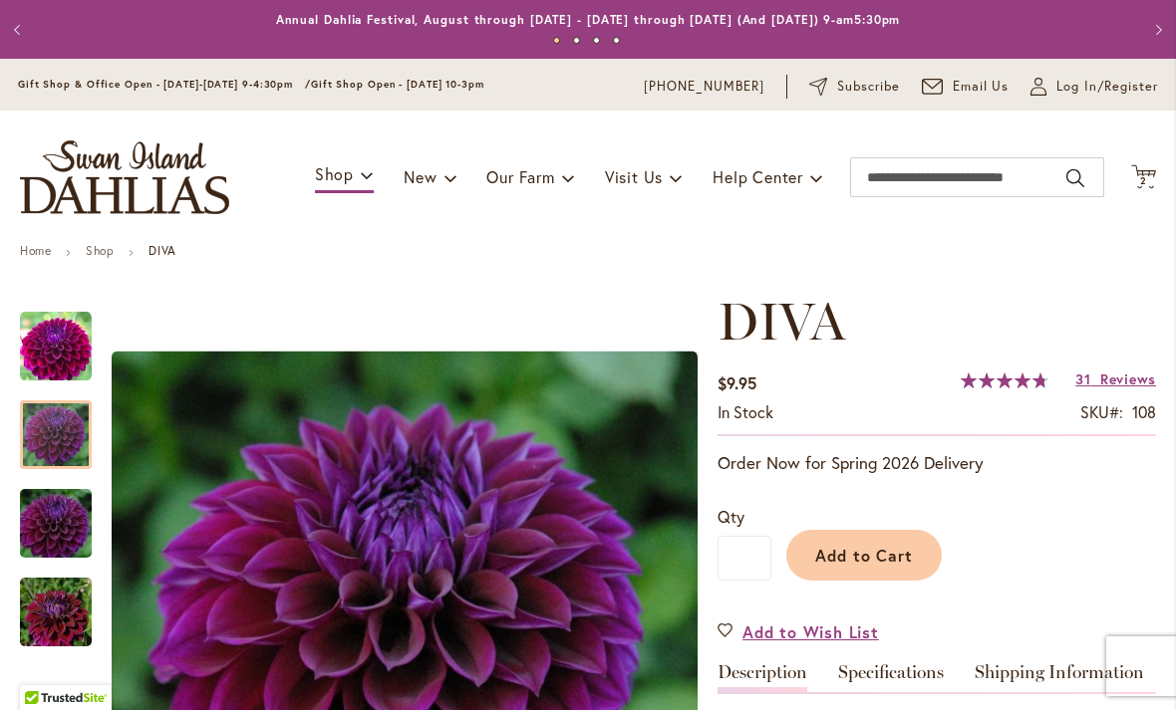
click at [60, 430] on div at bounding box center [56, 435] width 72 height 69
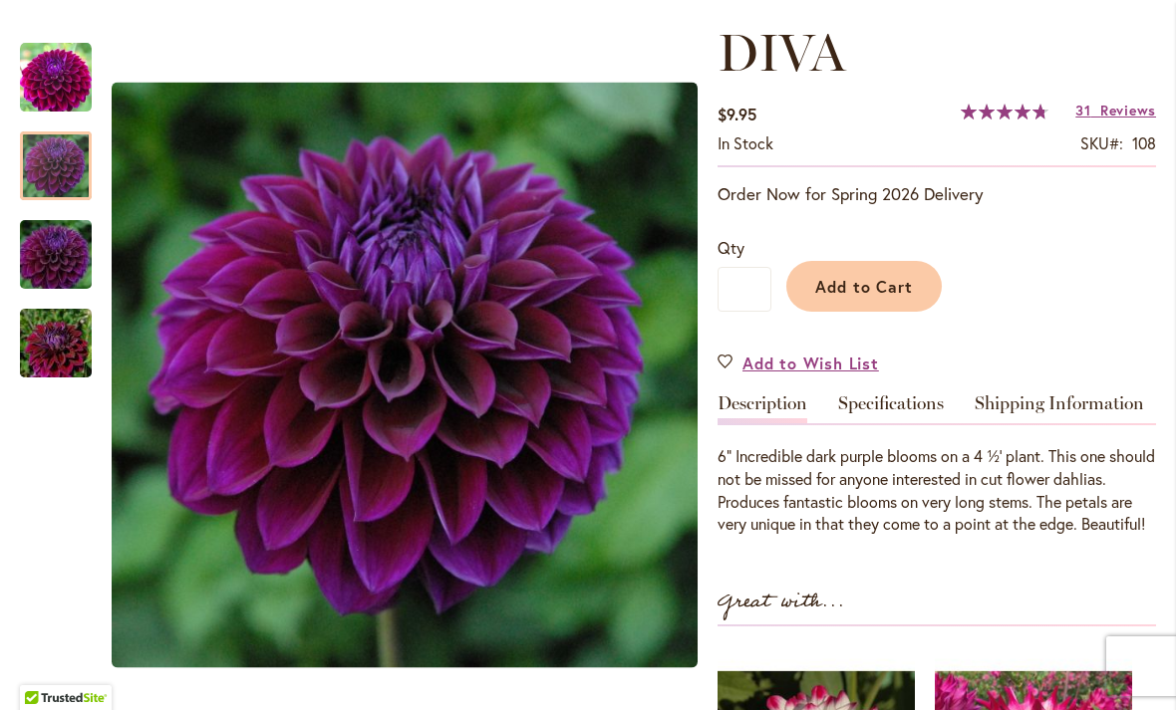
scroll to position [278, 0]
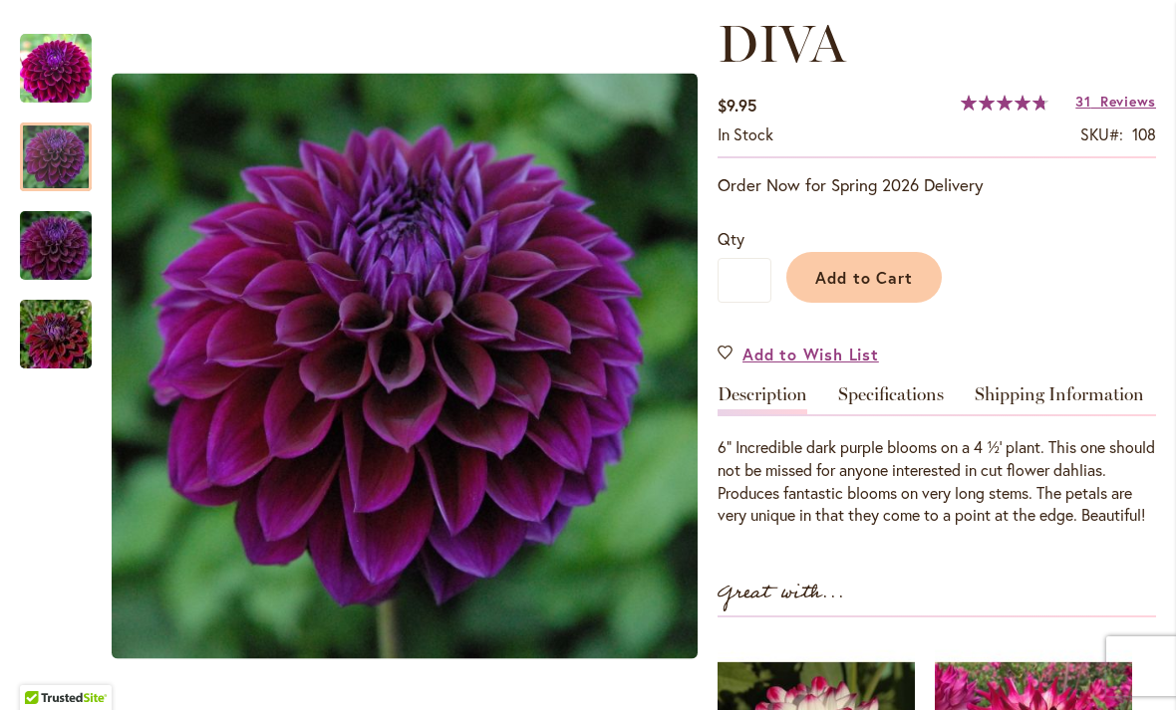
click at [49, 254] on img "Diva" at bounding box center [55, 246] width 143 height 96
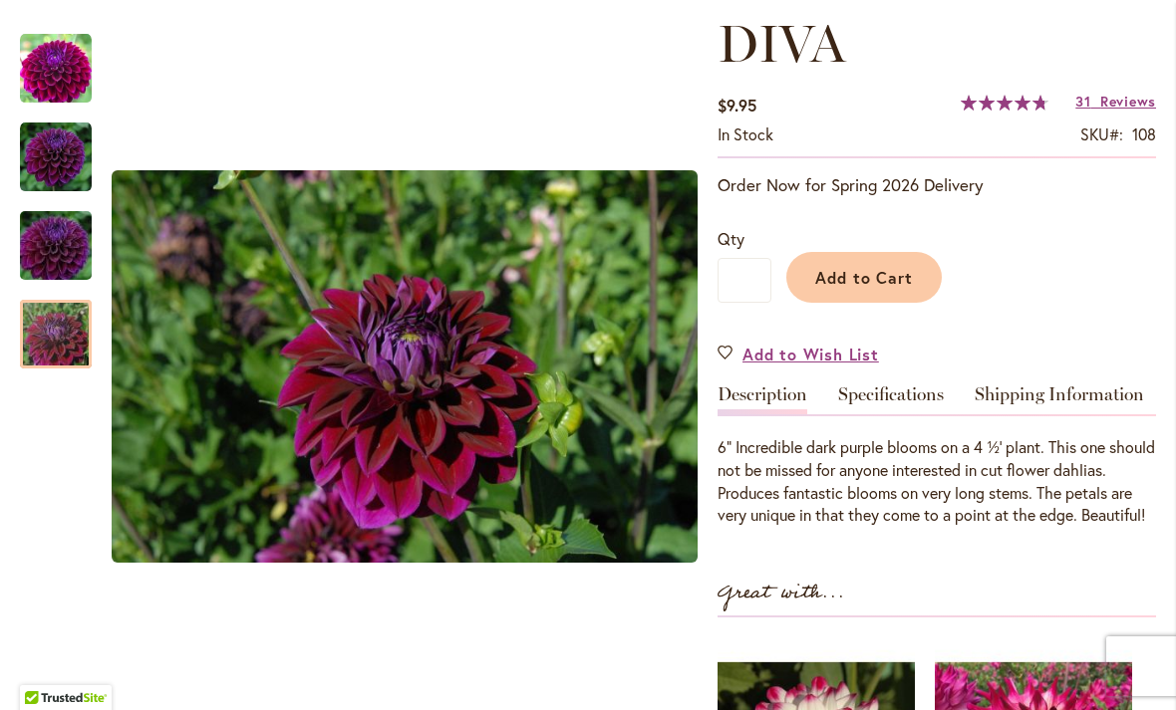
click at [64, 349] on img "Diva" at bounding box center [55, 335] width 143 height 96
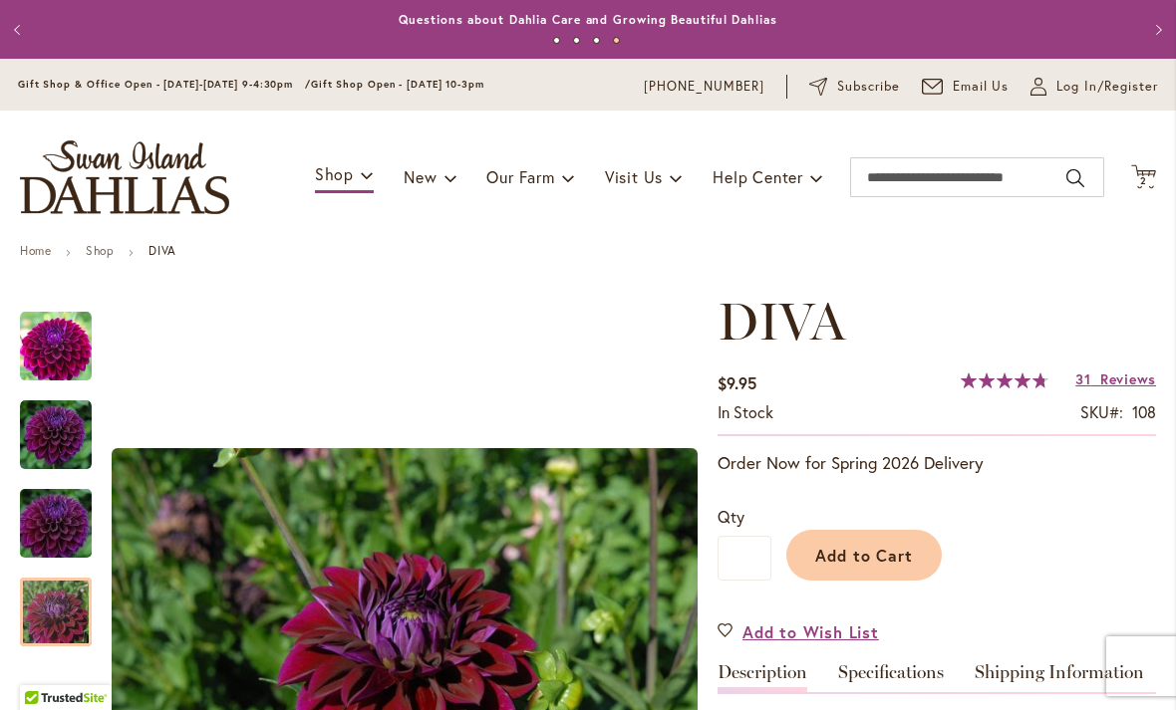
scroll to position [0, 0]
click at [1141, 176] on span "2" at bounding box center [1143, 180] width 7 height 13
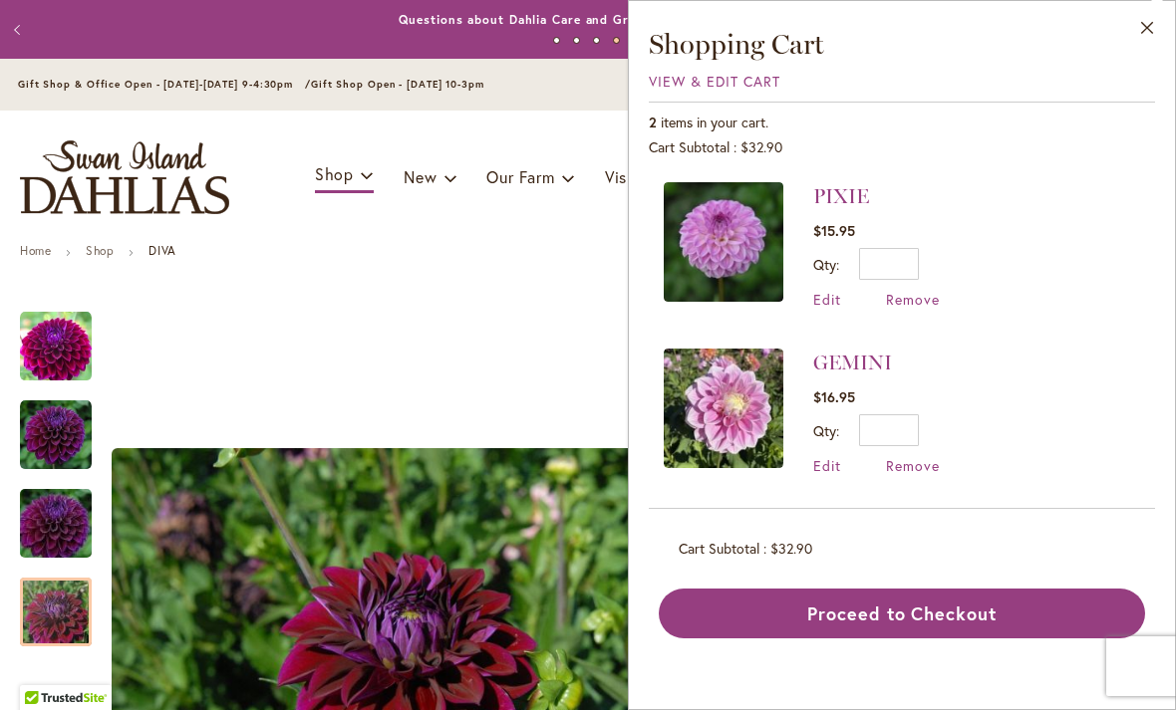
click at [841, 199] on link "PIXIE" at bounding box center [841, 196] width 56 height 24
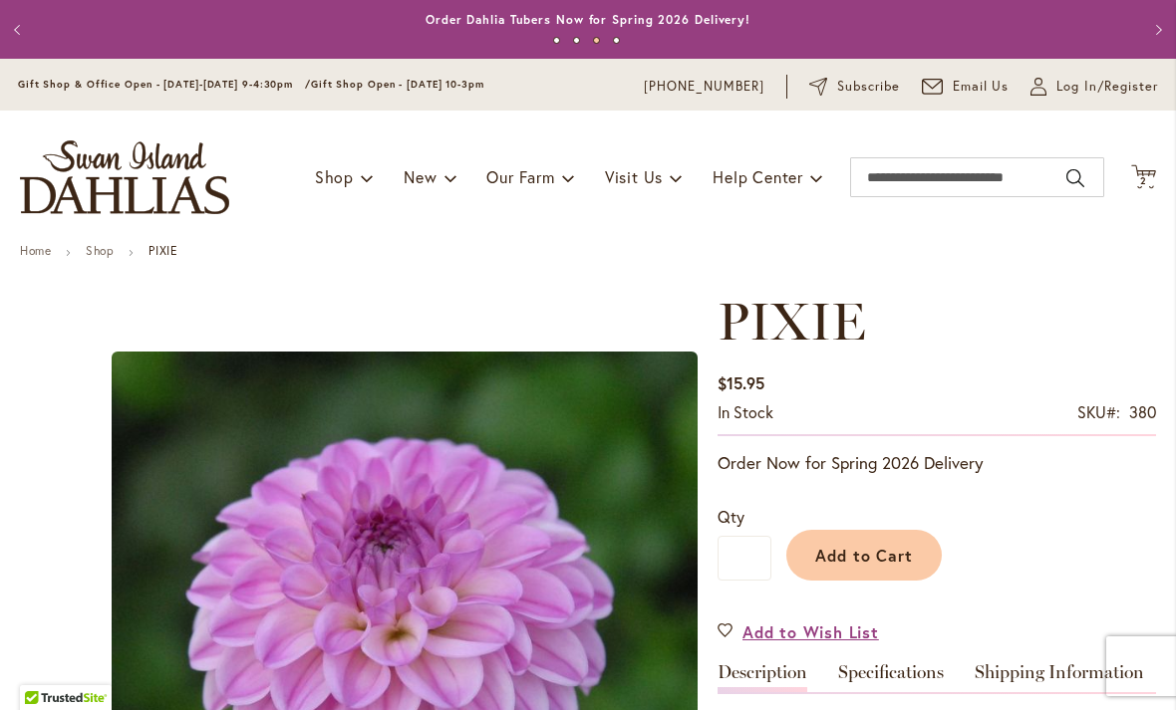
click at [1144, 182] on span "2" at bounding box center [1143, 180] width 7 height 13
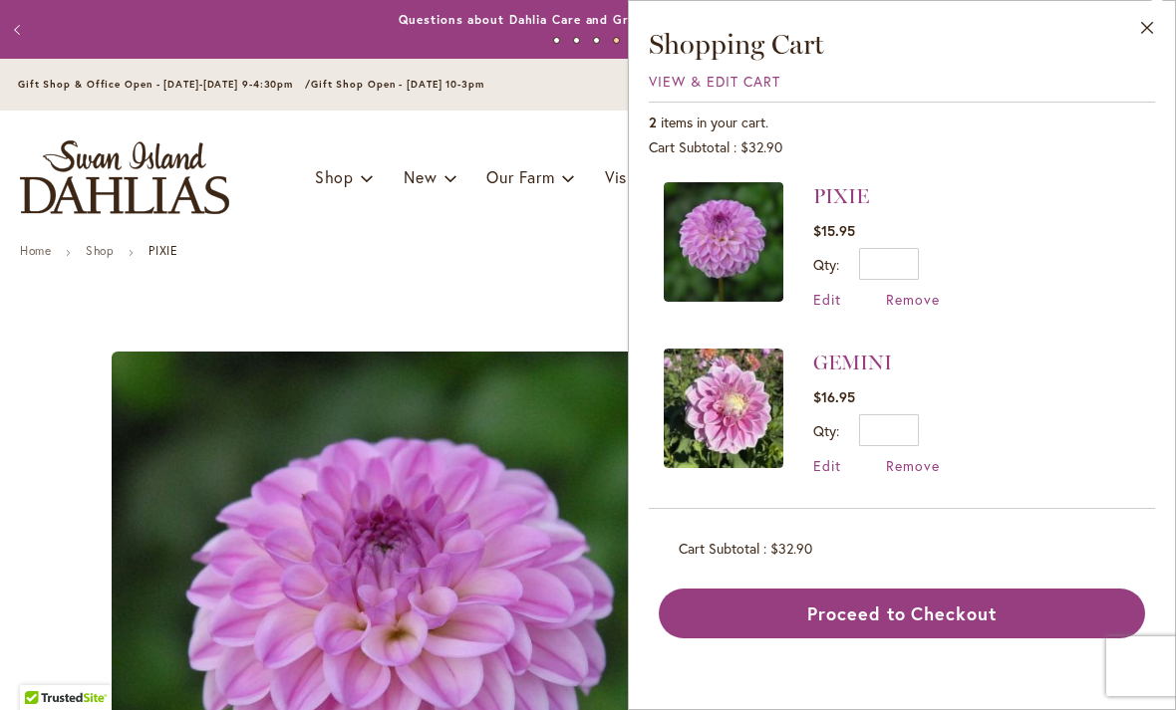
click at [397, 294] on div "PIXIE" at bounding box center [405, 644] width 586 height 704
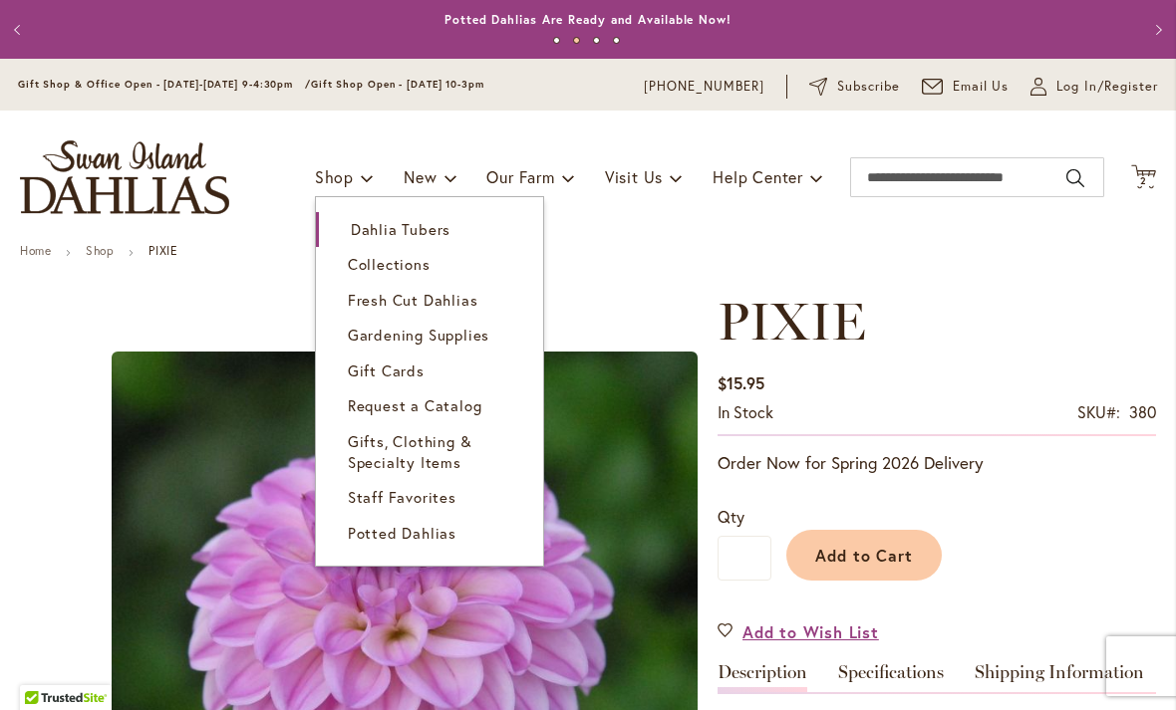
click at [373, 232] on span "Dahlia Tubers" at bounding box center [401, 229] width 100 height 20
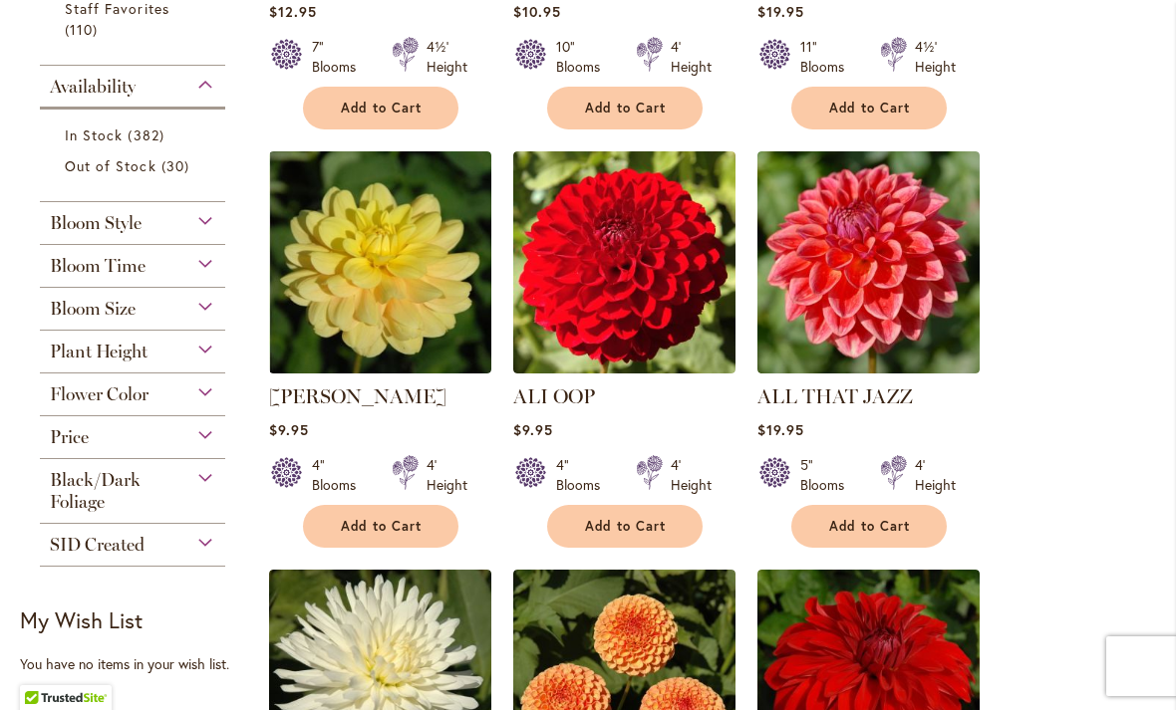
scroll to position [766, 0]
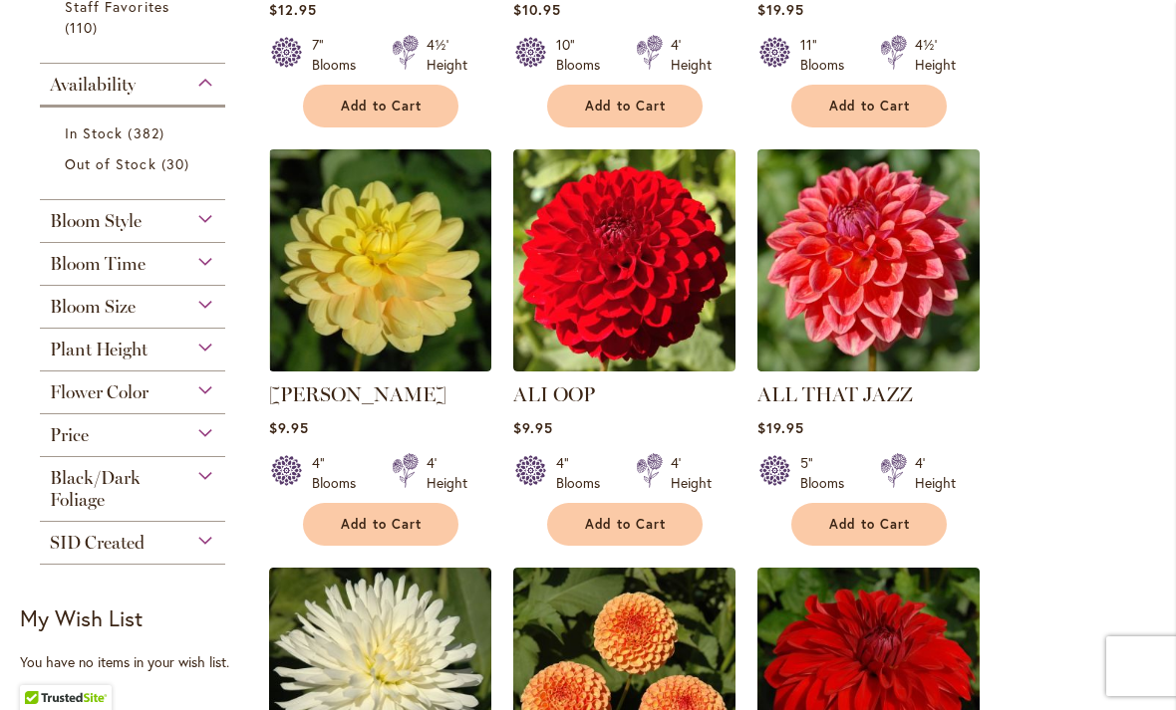
click at [78, 270] on span "Bloom Time" at bounding box center [98, 264] width 96 height 22
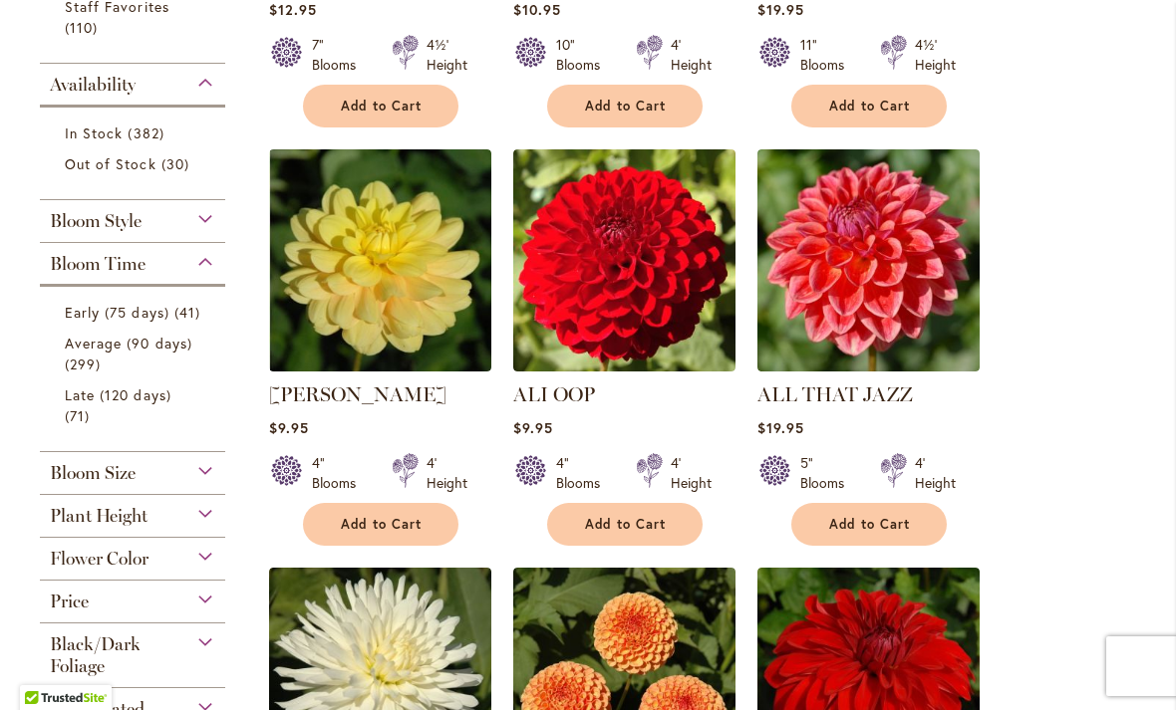
click at [106, 353] on span "Average (90 days)" at bounding box center [129, 343] width 128 height 19
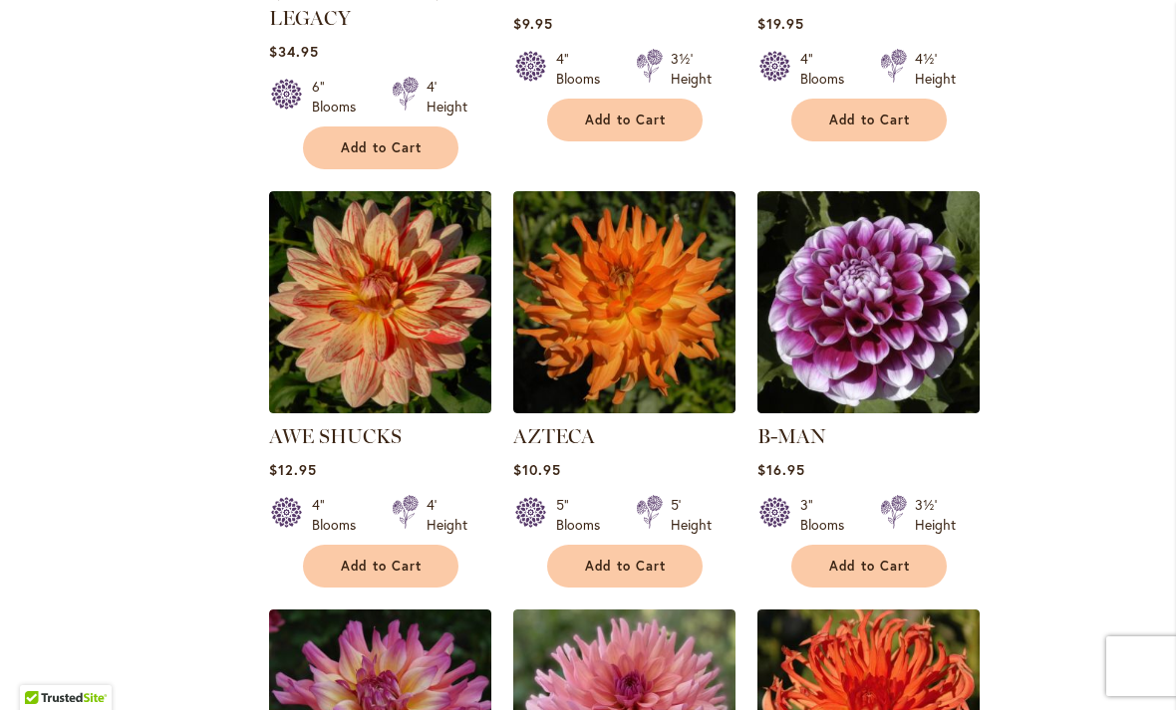
scroll to position [1552, 0]
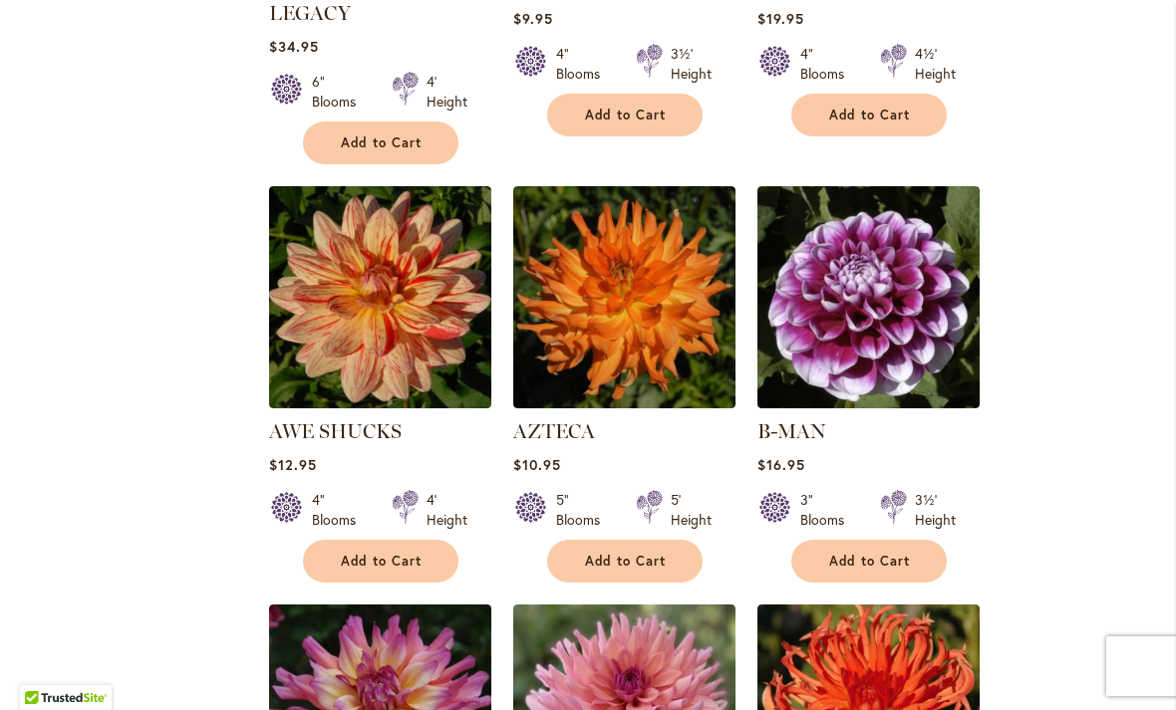
click at [887, 278] on img at bounding box center [868, 297] width 222 height 222
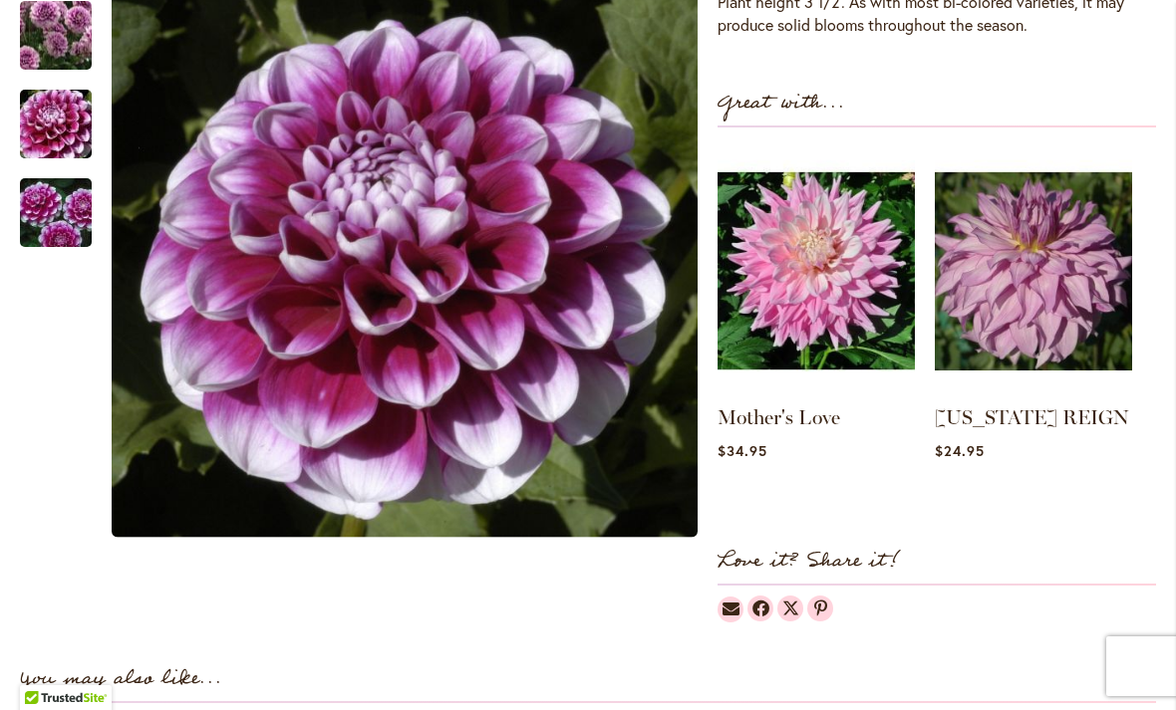
scroll to position [788, 0]
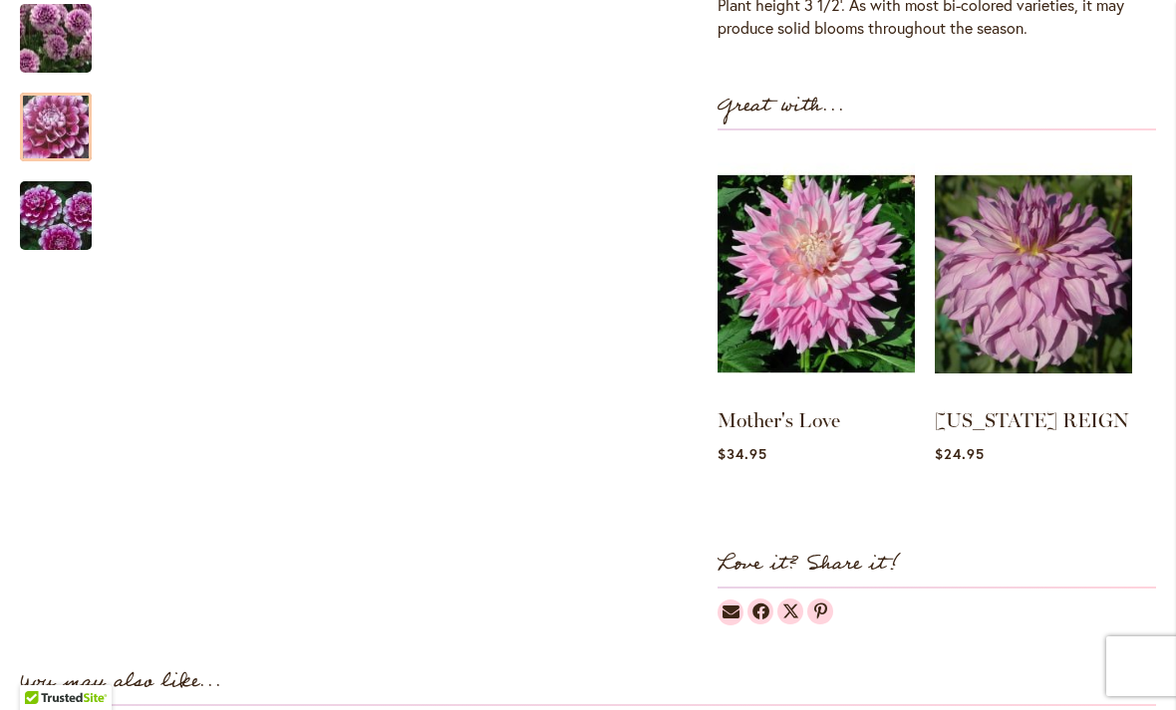
click at [60, 134] on img "B-MAN" at bounding box center [55, 128] width 143 height 96
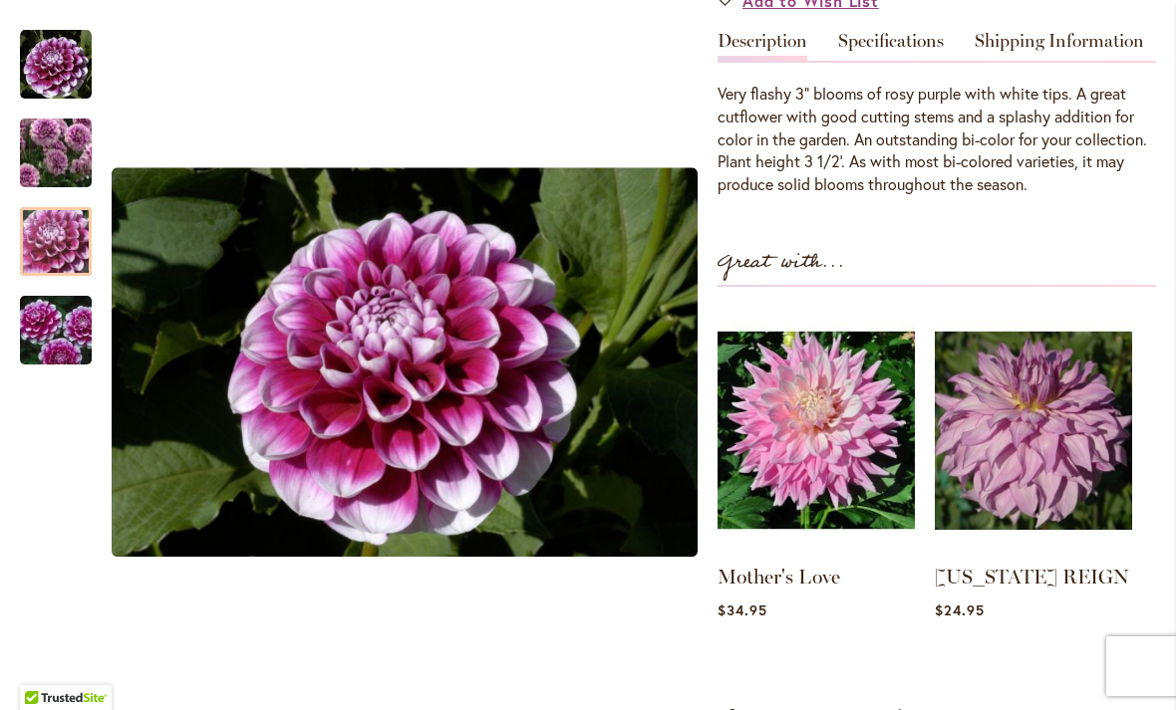
scroll to position [611, 0]
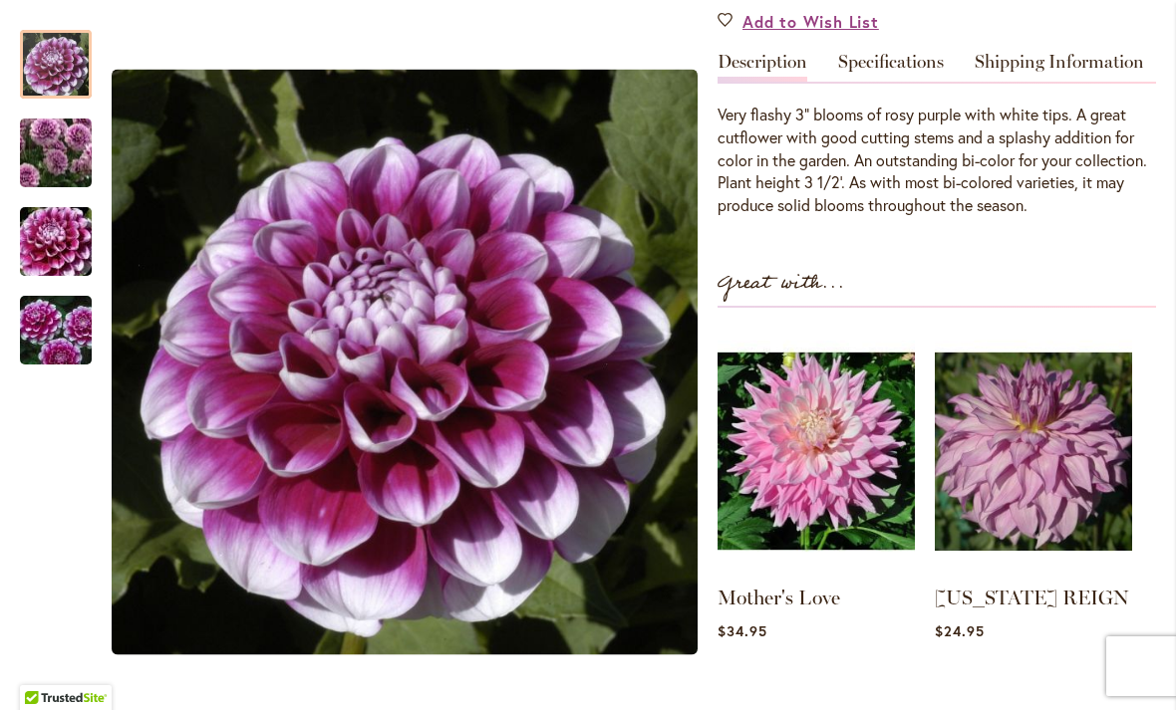
click at [60, 75] on img "B-MAN" at bounding box center [56, 65] width 72 height 72
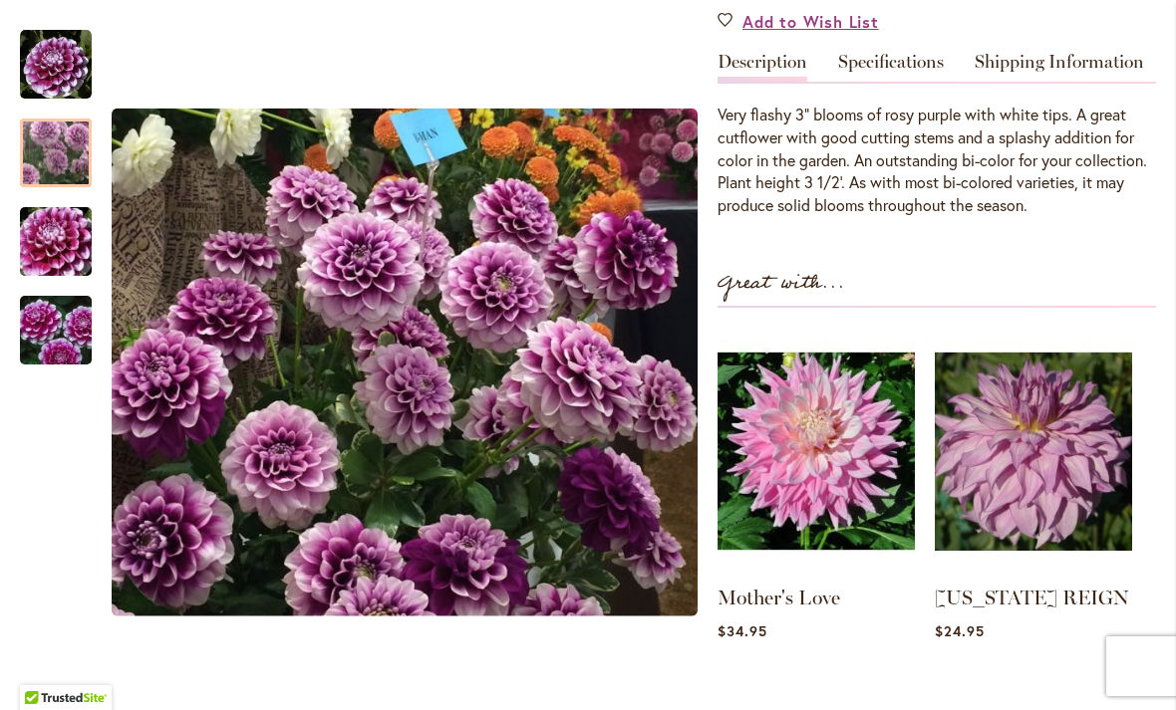
click at [64, 149] on img "B-MAN" at bounding box center [55, 153] width 143 height 125
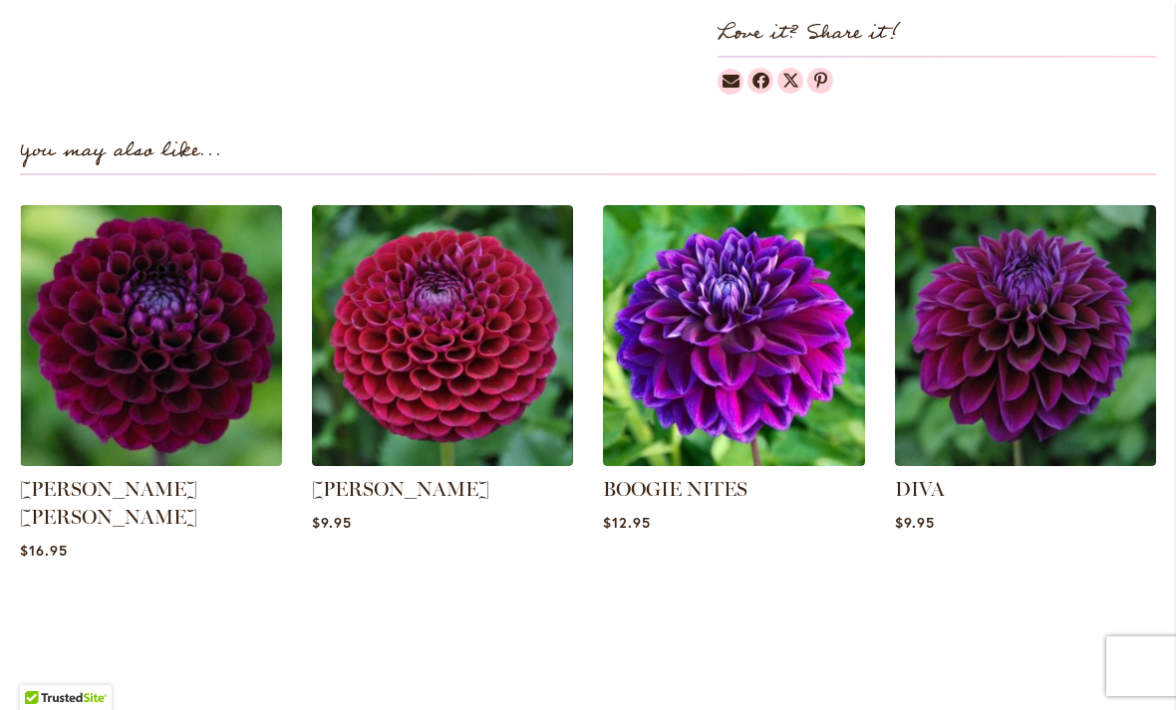
scroll to position [1384, 0]
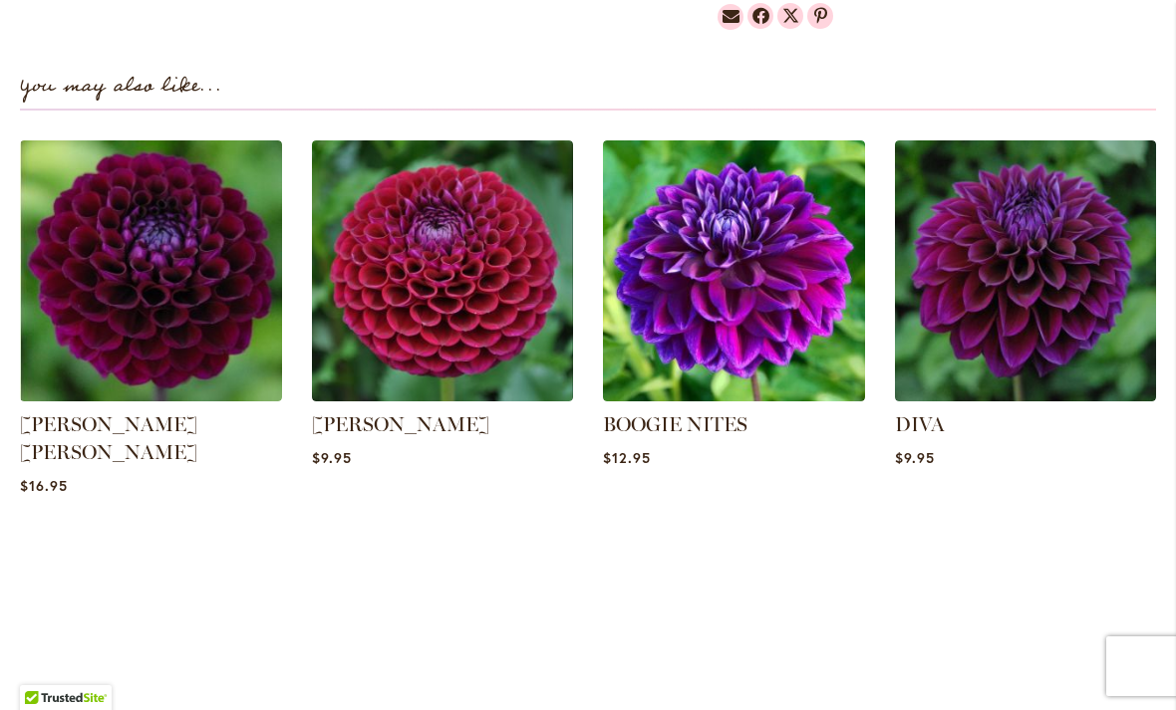
click at [708, 271] on img at bounding box center [734, 271] width 262 height 262
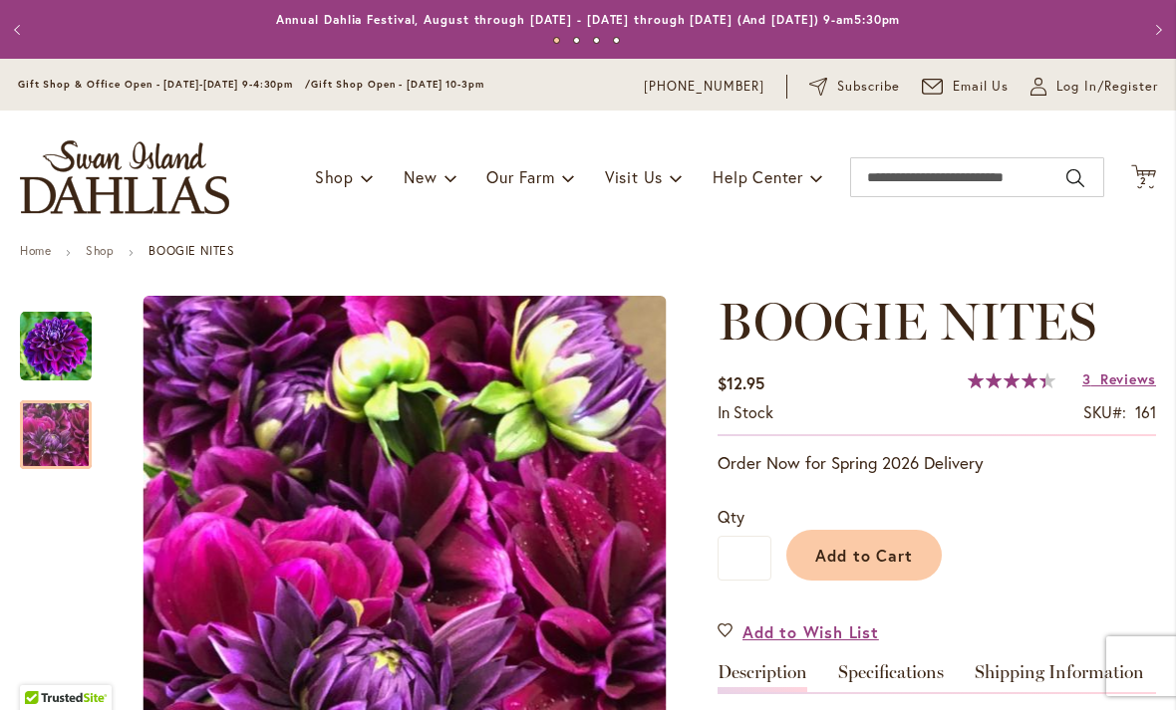
click at [66, 433] on img "BOOGIE NITES" at bounding box center [56, 436] width 72 height 96
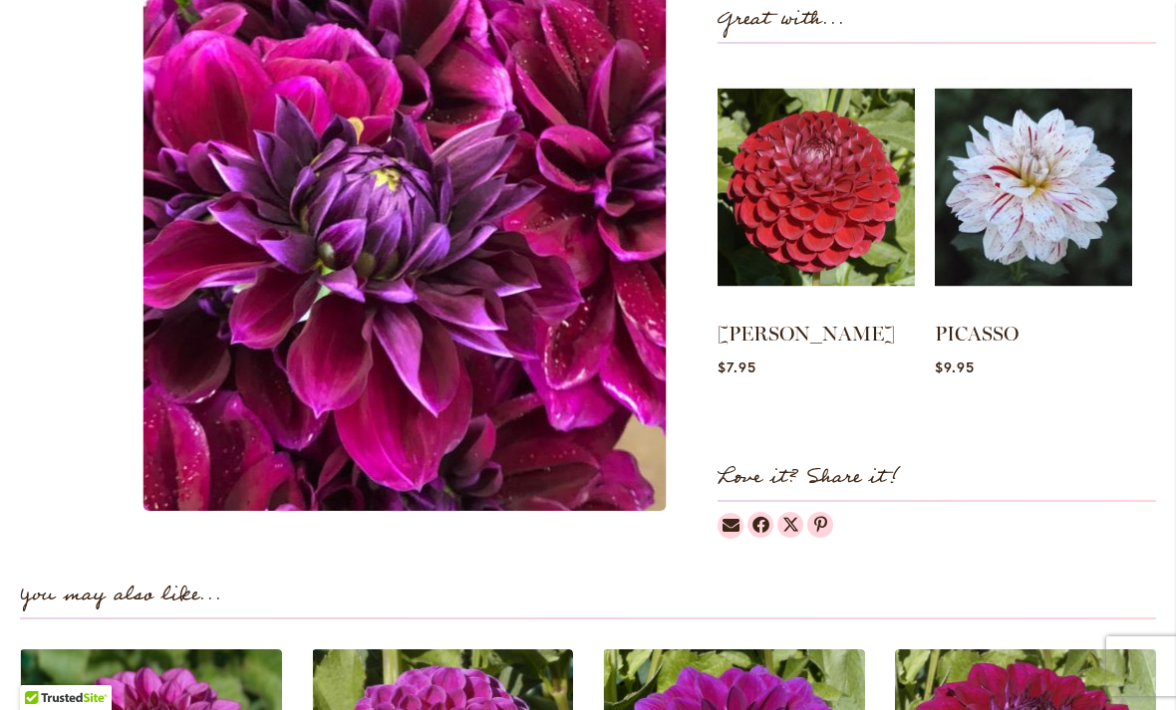
scroll to position [883, 0]
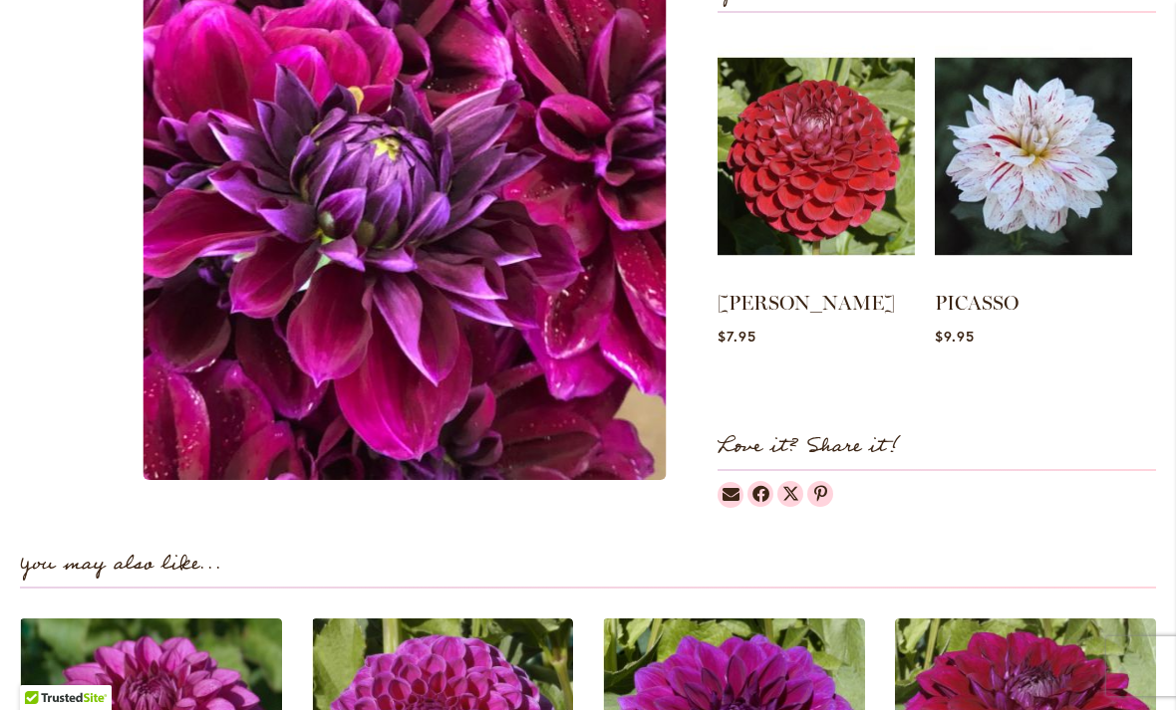
click at [1057, 174] on img at bounding box center [1033, 156] width 197 height 247
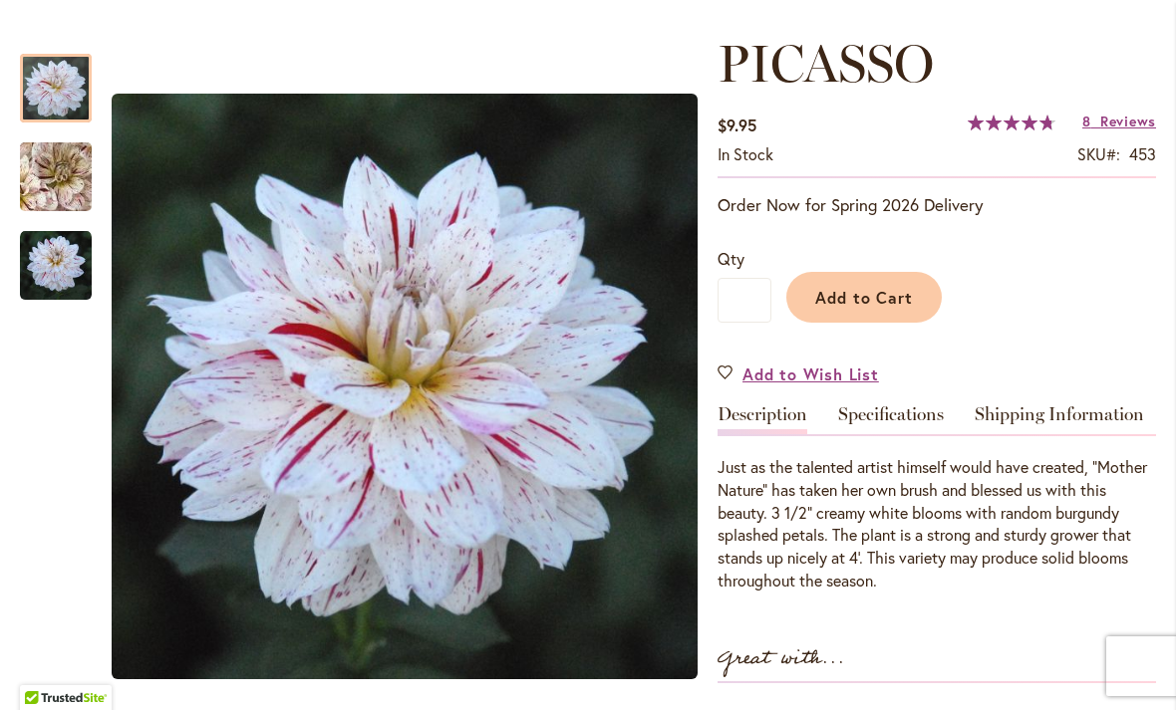
scroll to position [260, 0]
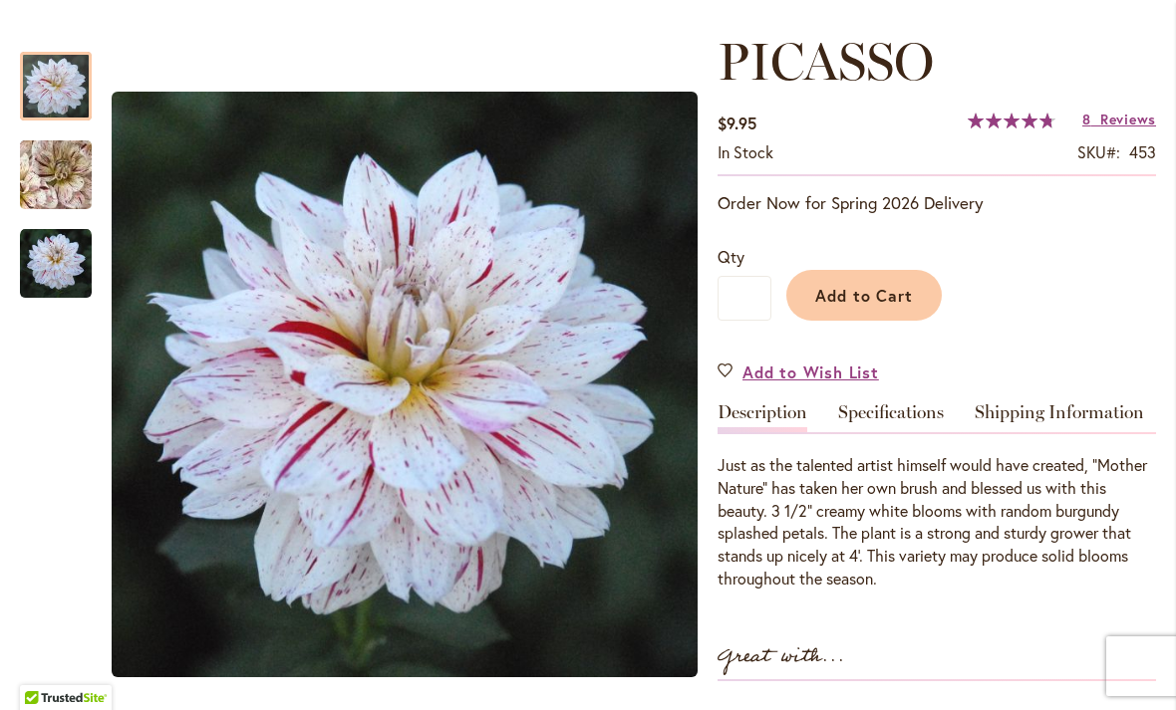
click at [62, 121] on div "PICASSO" at bounding box center [66, 165] width 92 height 89
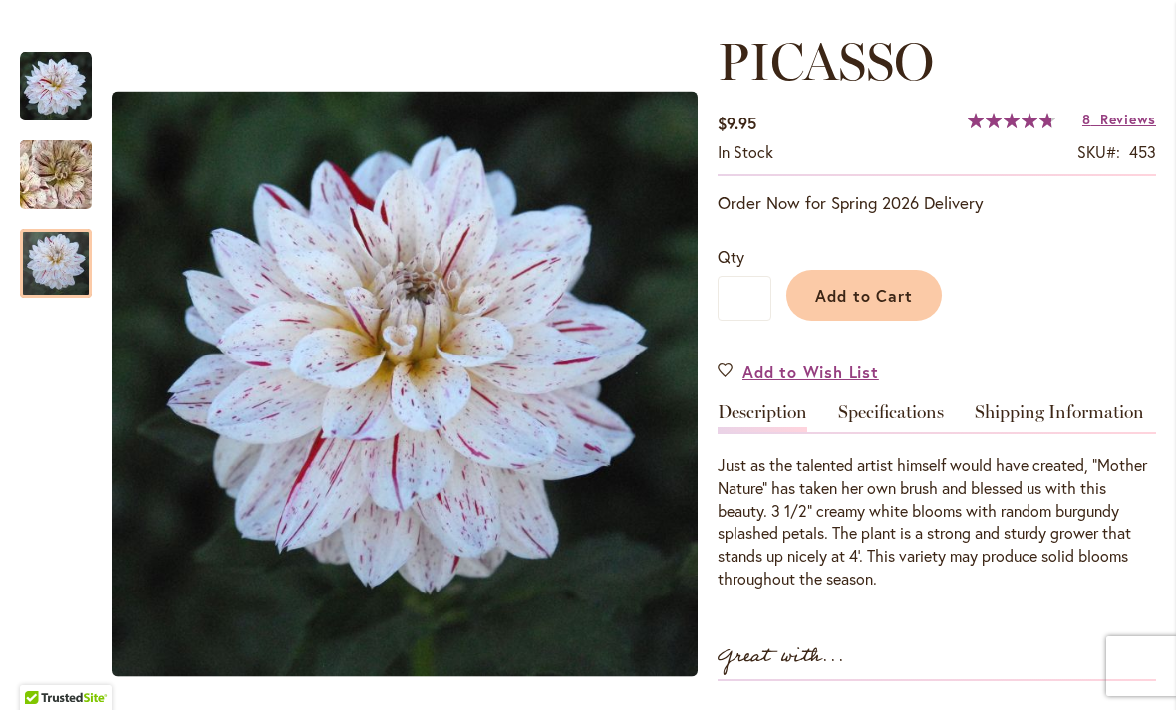
click at [53, 273] on img "PICASSO" at bounding box center [56, 264] width 72 height 72
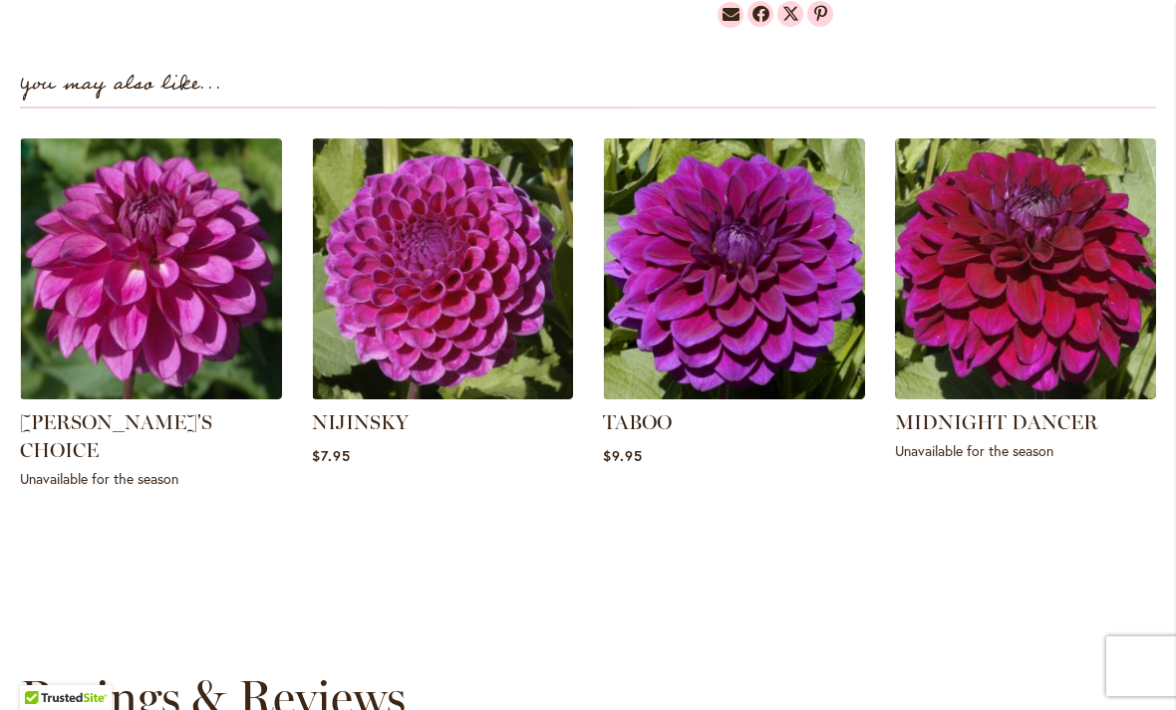
scroll to position [1344, 0]
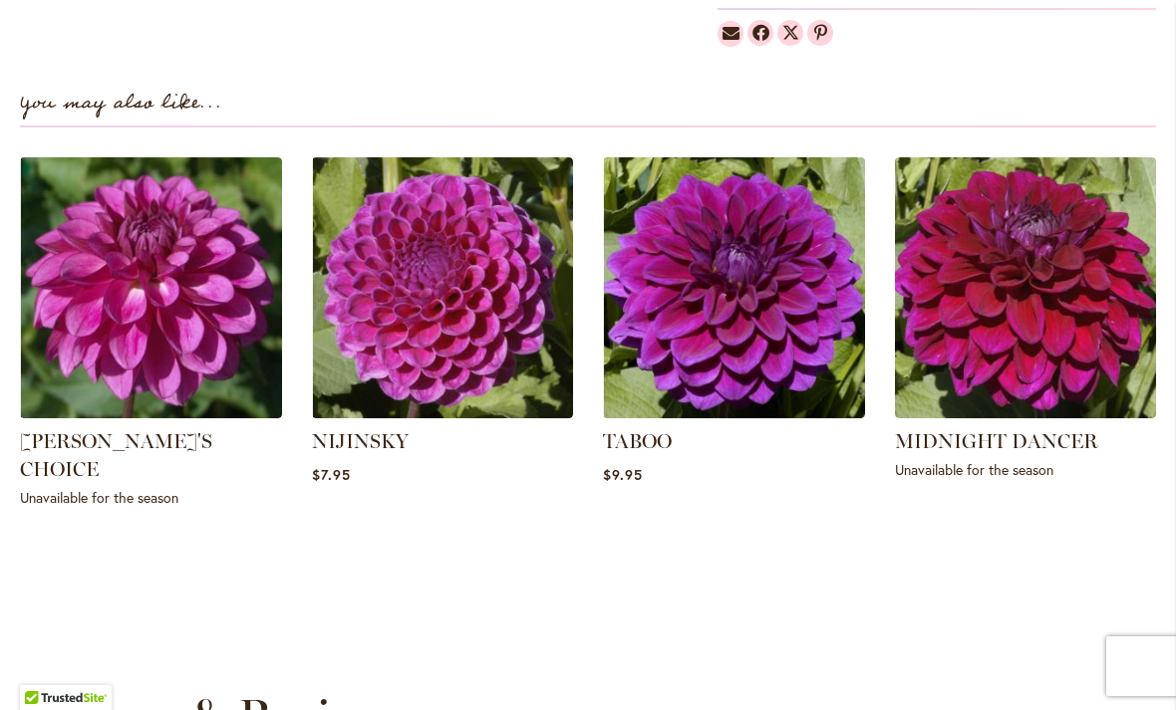
click at [406, 284] on img at bounding box center [443, 288] width 262 height 262
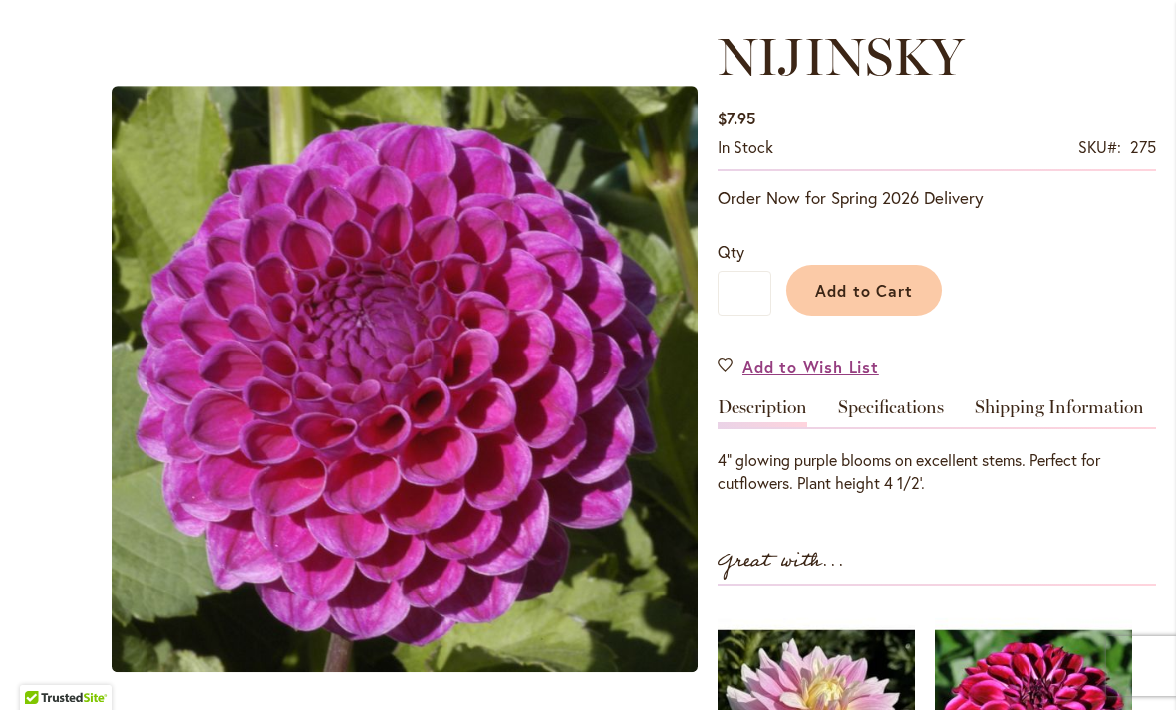
scroll to position [269, 0]
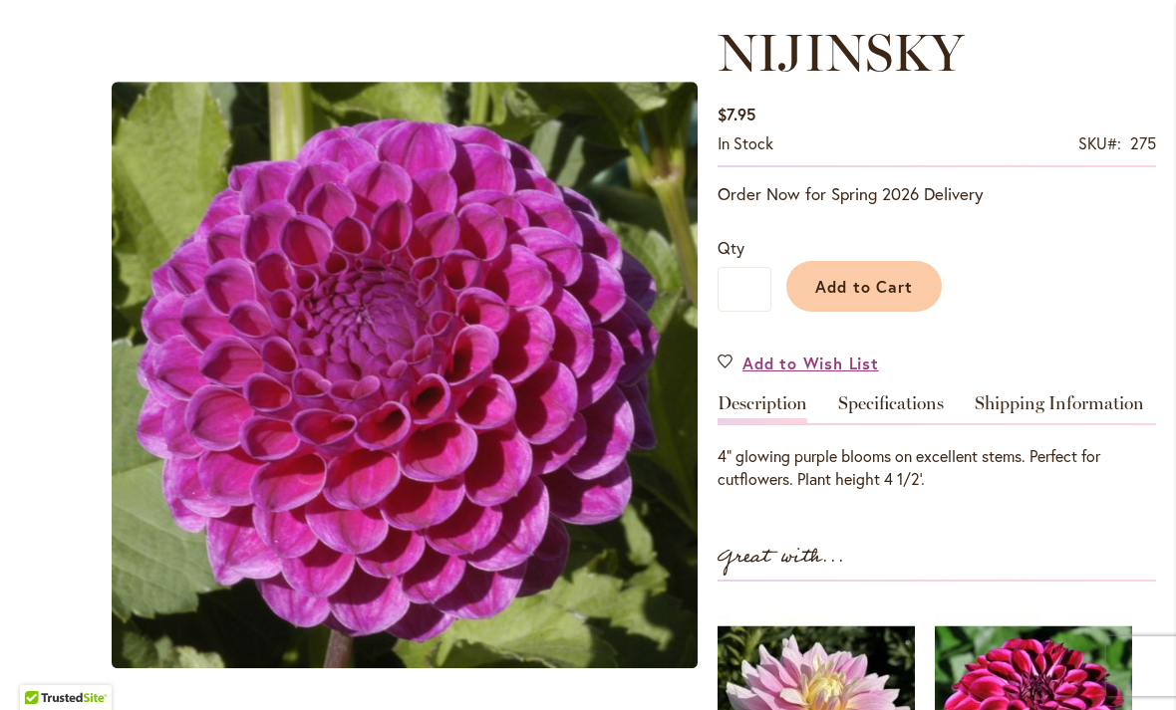
click at [902, 413] on link "Specifications" at bounding box center [891, 409] width 106 height 29
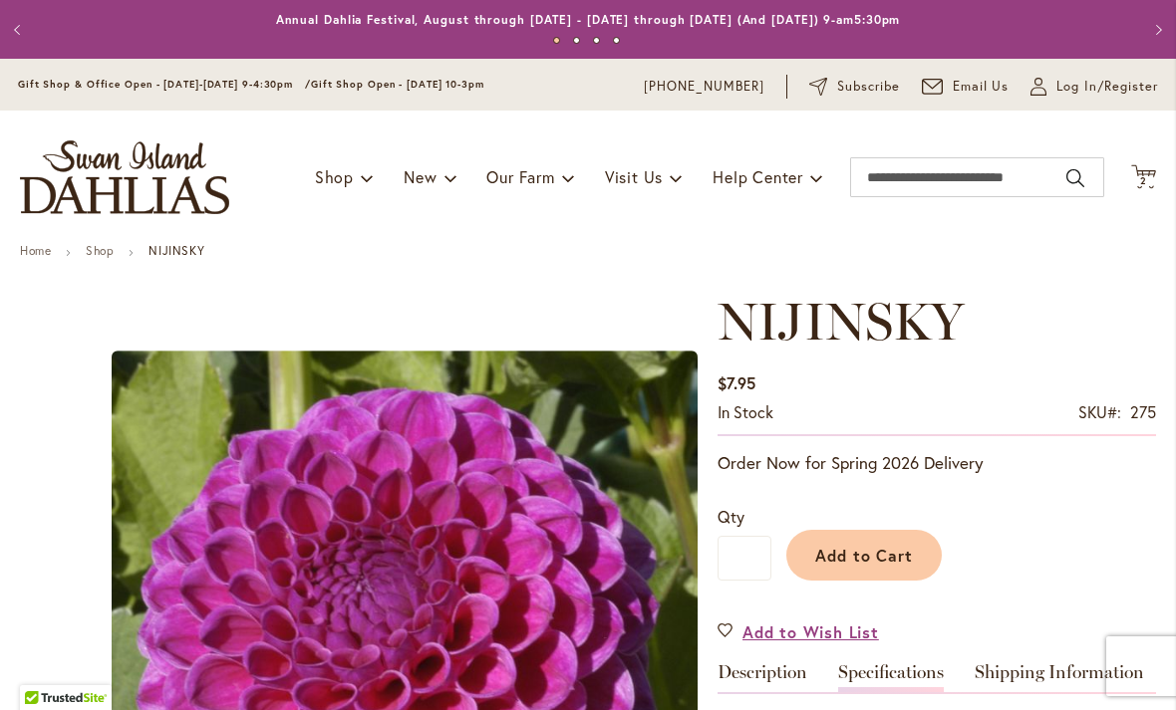
scroll to position [0, 0]
click at [869, 560] on span "Add to Cart" at bounding box center [864, 555] width 99 height 21
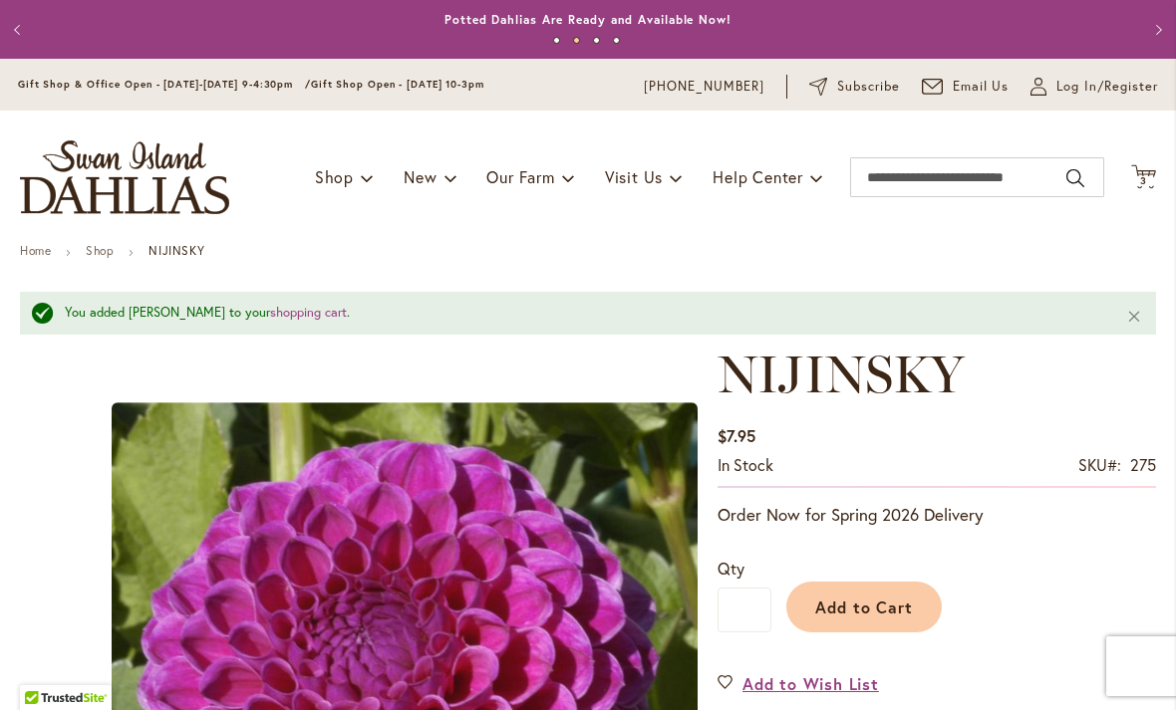
click at [1138, 179] on span "3 3 items" at bounding box center [1144, 181] width 20 height 10
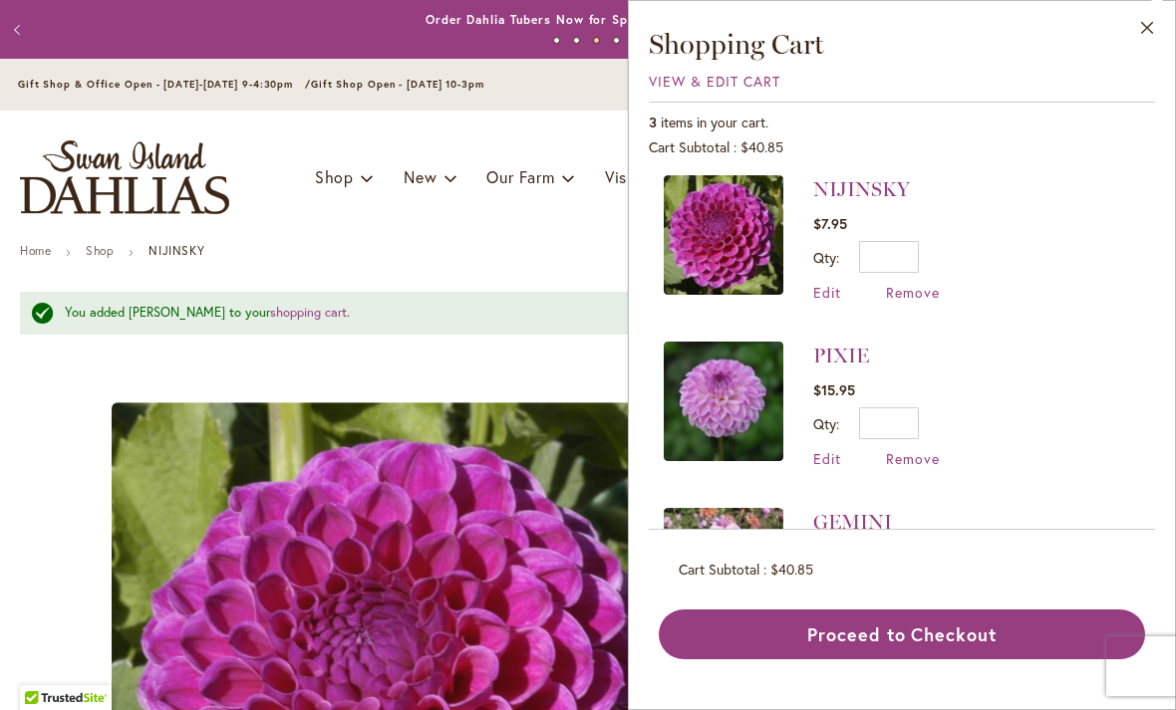
scroll to position [9, 0]
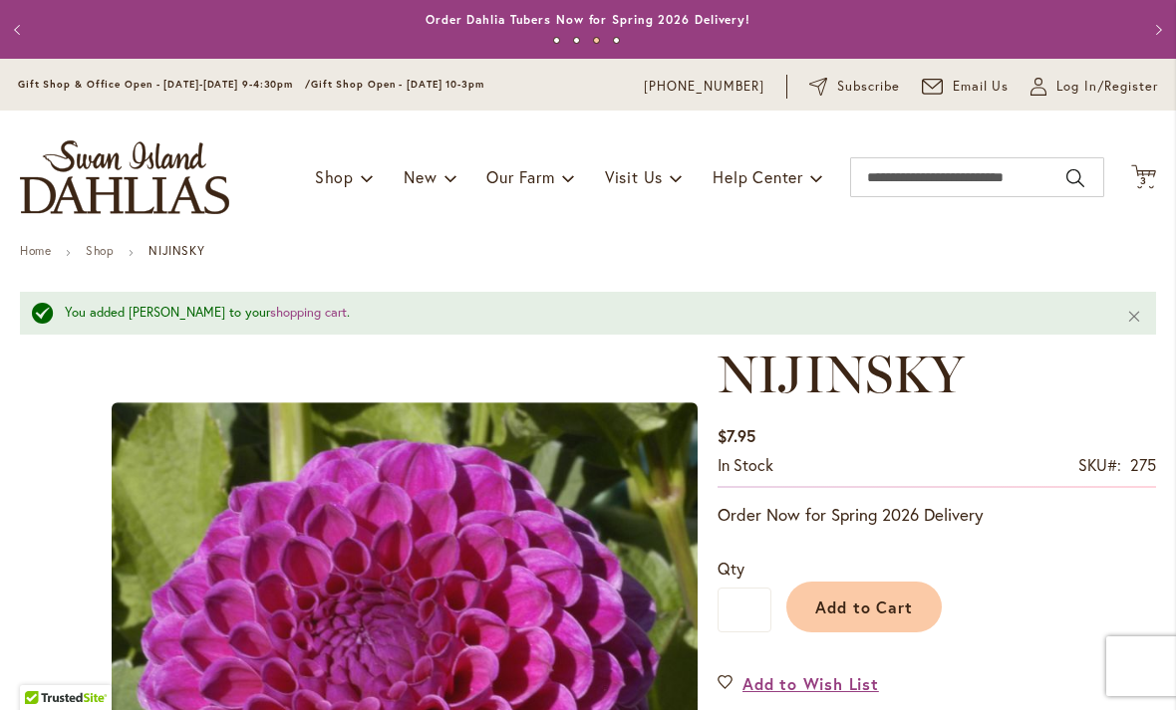
click at [1144, 188] on icon "Cart .cls-1 { fill: #231f20; }" at bounding box center [1143, 176] width 25 height 25
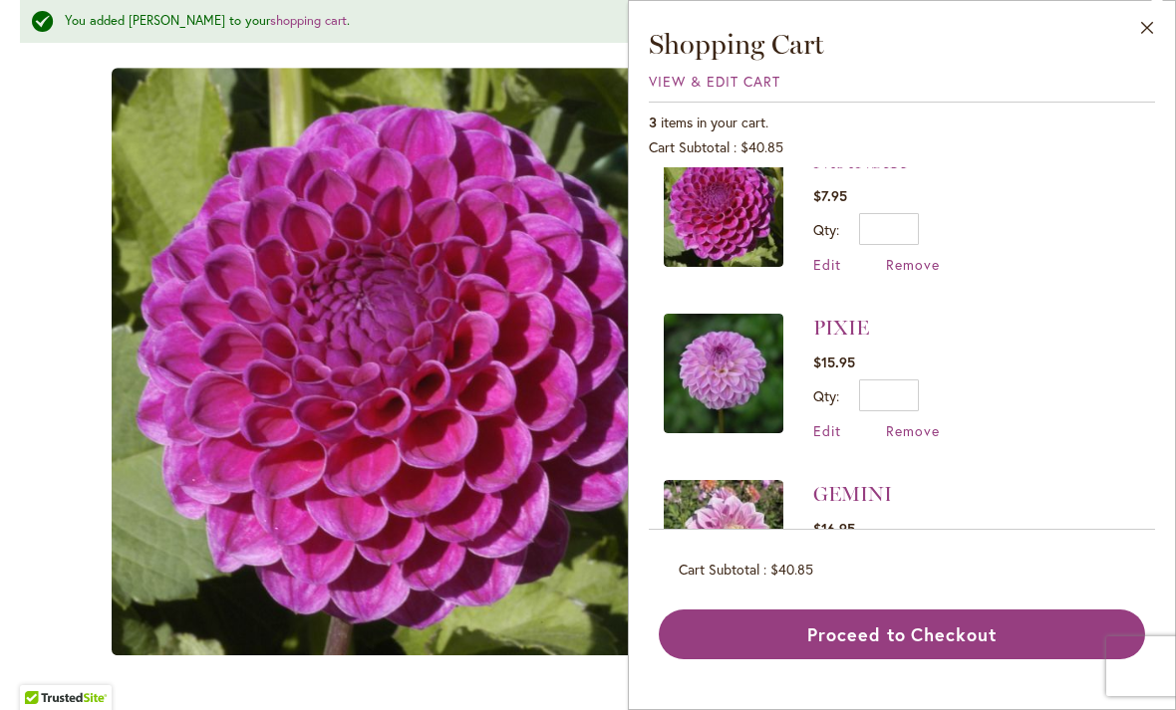
scroll to position [469, 0]
